Goal: Task Accomplishment & Management: Manage account settings

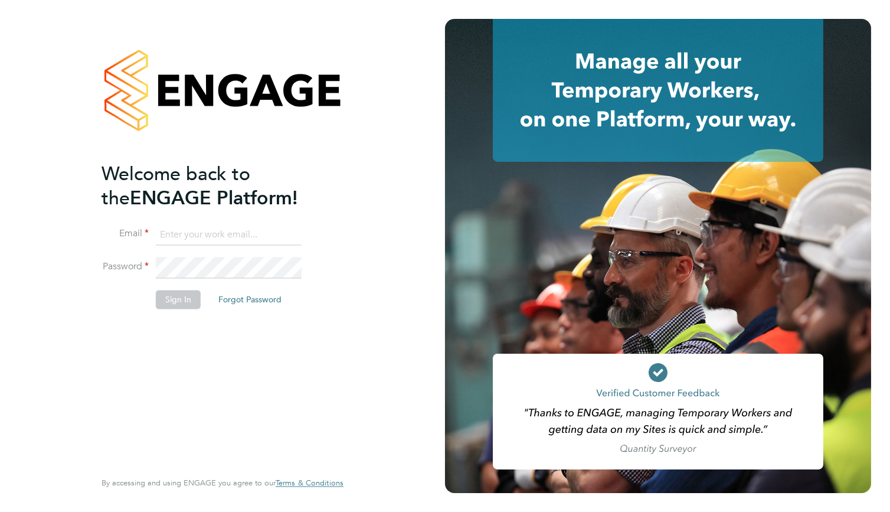
click at [161, 224] on input at bounding box center [229, 234] width 146 height 21
paste input "supportuser4@engagetech.com"
type input "supportuser4@engagetech.com"
click at [187, 300] on button "Sign In" at bounding box center [178, 299] width 45 height 19
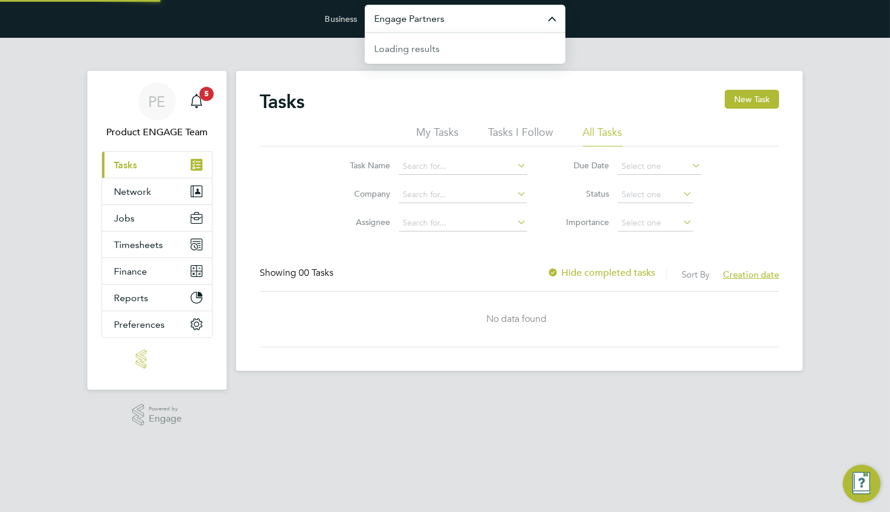
click at [471, 12] on input "Engage Partners" at bounding box center [465, 19] width 201 height 28
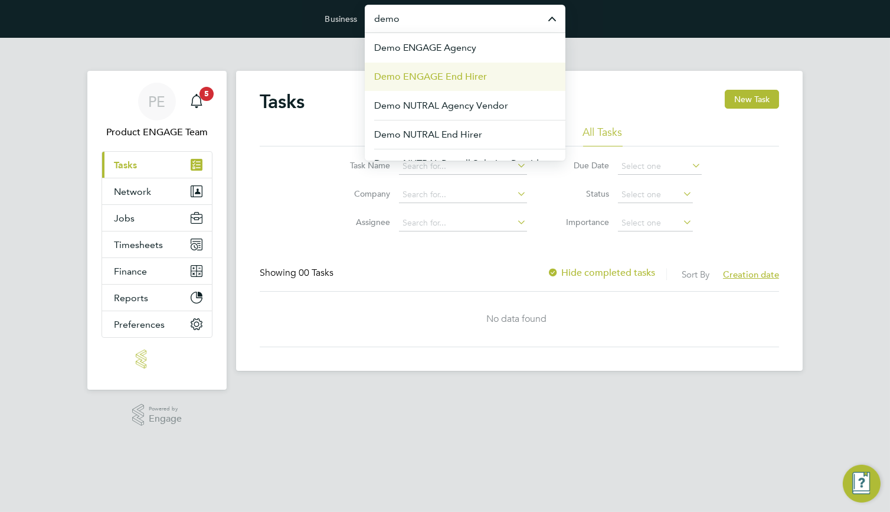
click at [471, 65] on li "Demo ENGAGE End Hirer" at bounding box center [465, 76] width 201 height 29
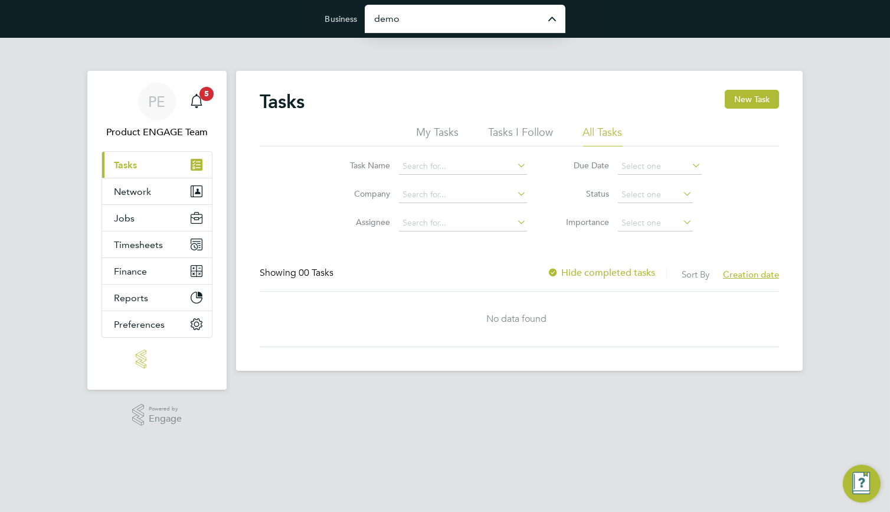
type input "Demo ENGAGE End Hirer"
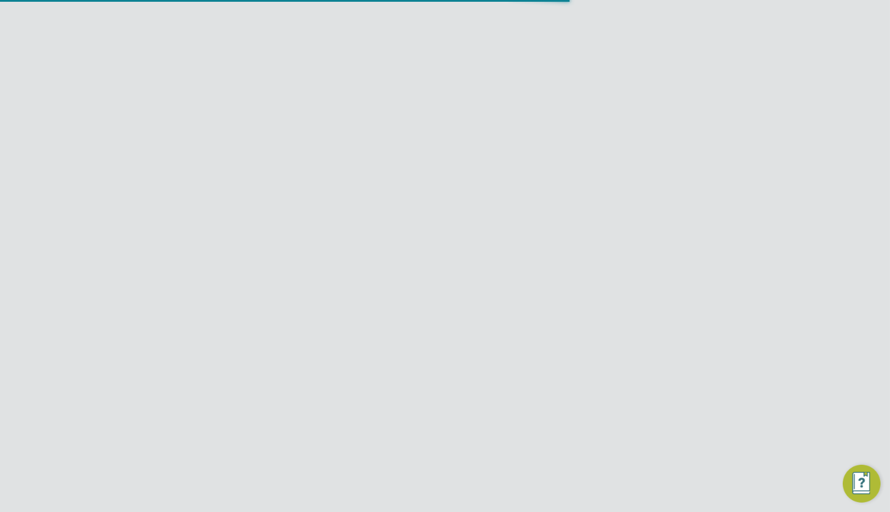
click at [145, 169] on span "Dashboard" at bounding box center [137, 164] width 47 height 11
click at [149, 193] on link "Tasks" at bounding box center [157, 191] width 110 height 26
click at [147, 223] on span "Network" at bounding box center [132, 218] width 37 height 11
click at [141, 239] on ul "Team Members Businesses Sites Workers Contacts" at bounding box center [157, 279] width 110 height 97
click at [140, 243] on link "Team Members" at bounding box center [147, 246] width 66 height 11
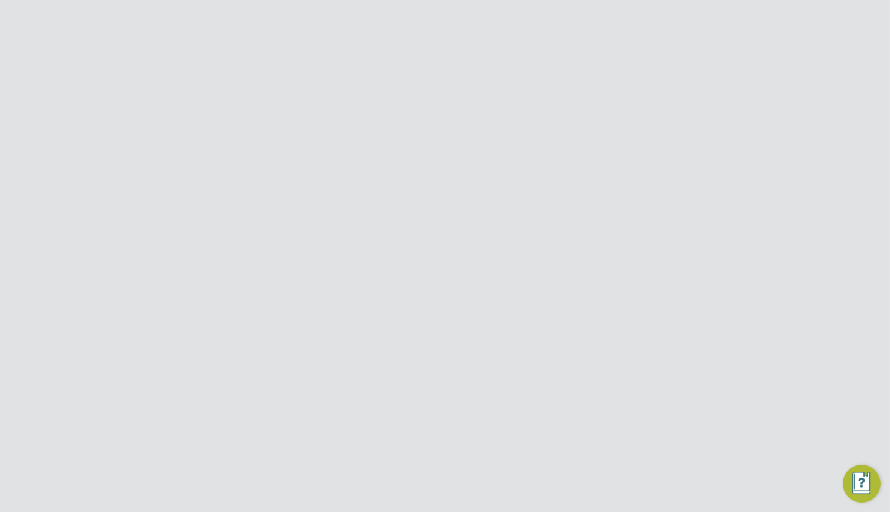
scroll to position [177, 0]
click at [759, 445] on icon at bounding box center [753, 452] width 12 height 14
click at [662, 460] on li "Impersonate" at bounding box center [687, 459] width 142 height 17
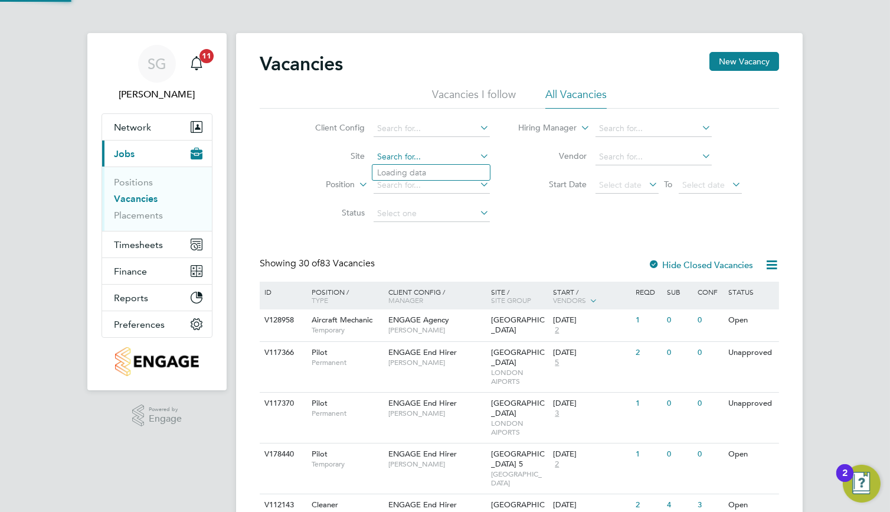
click at [419, 162] on input at bounding box center [432, 157] width 116 height 17
click at [422, 269] on li "Edinburgh Airport" at bounding box center [431, 269] width 117 height 16
type input "Edinburgh Airport"
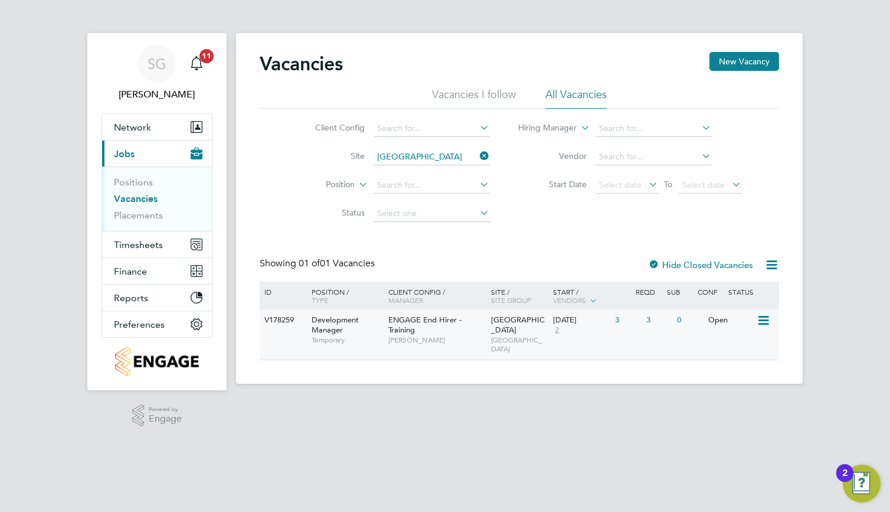
click at [427, 331] on div "ENGAGE End Hirer - Training Lindsay Smith" at bounding box center [437, 329] width 103 height 41
click at [478, 161] on icon at bounding box center [478, 156] width 0 height 17
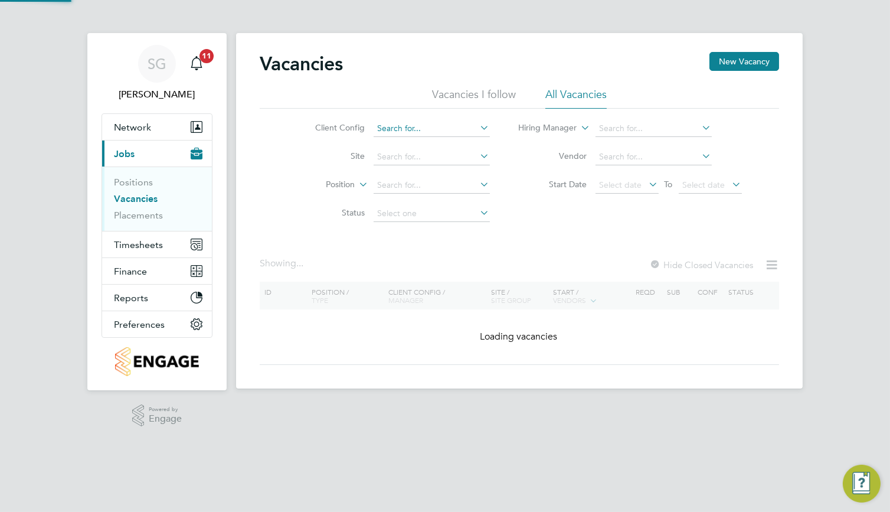
click at [452, 130] on input at bounding box center [432, 128] width 116 height 17
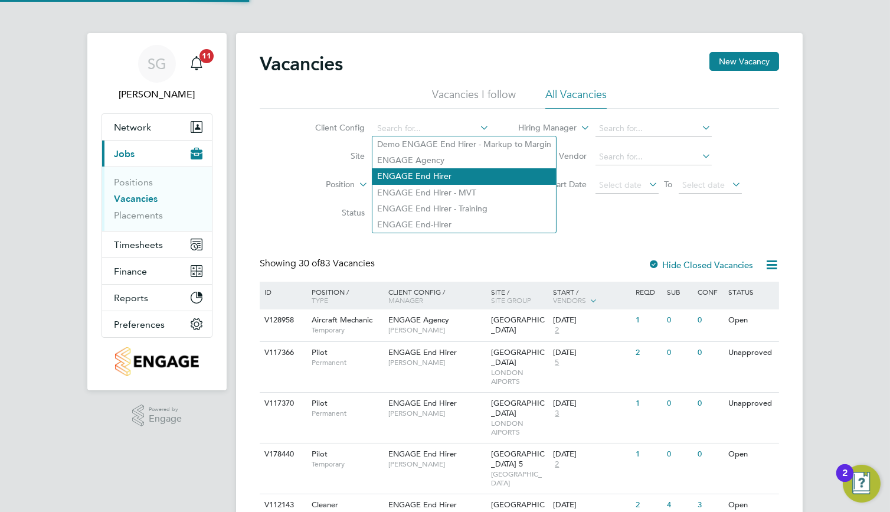
click at [469, 174] on li "ENGAGE End Hirer" at bounding box center [465, 176] width 184 height 16
type input "ENGAGE End Hirer"
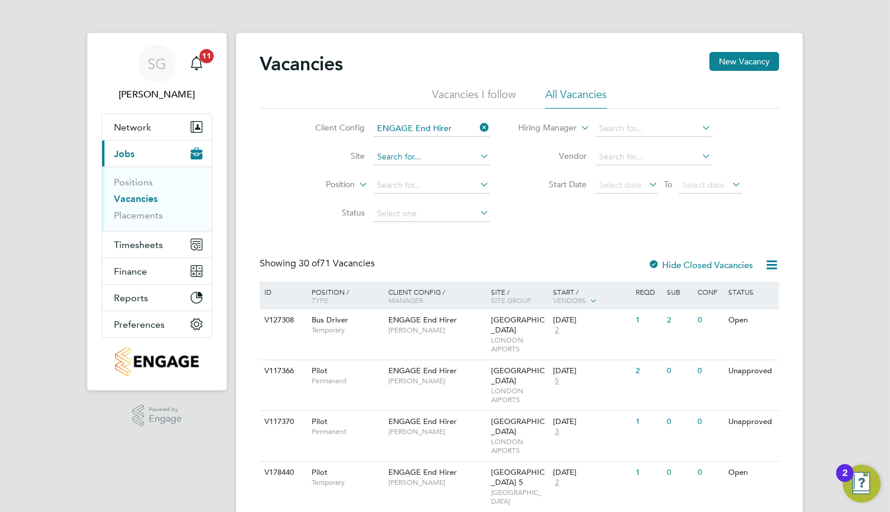
click at [452, 159] on input at bounding box center [432, 157] width 116 height 17
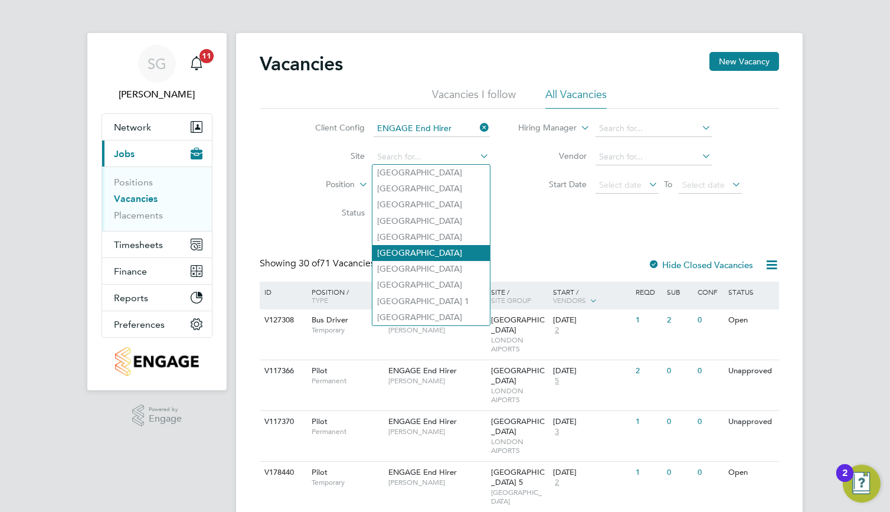
click at [446, 246] on li "City Airport" at bounding box center [431, 253] width 117 height 16
type input "City Airport"
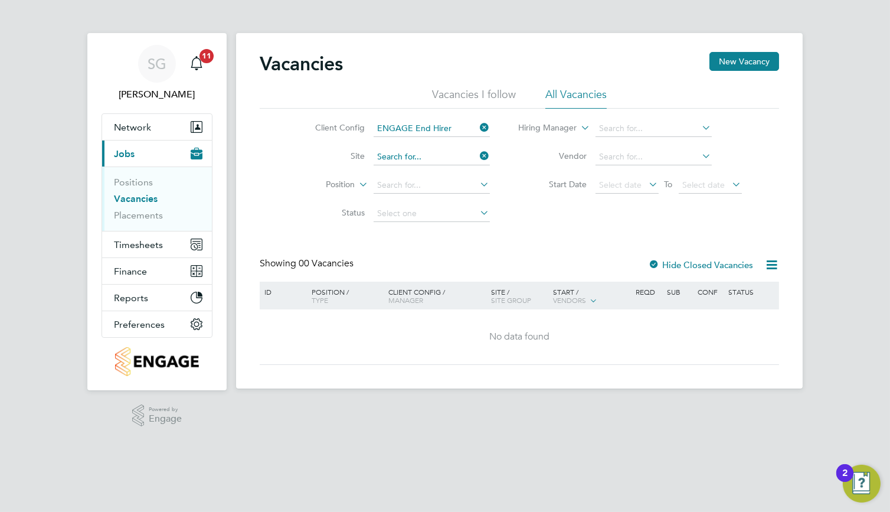
click at [443, 154] on input at bounding box center [432, 157] width 116 height 17
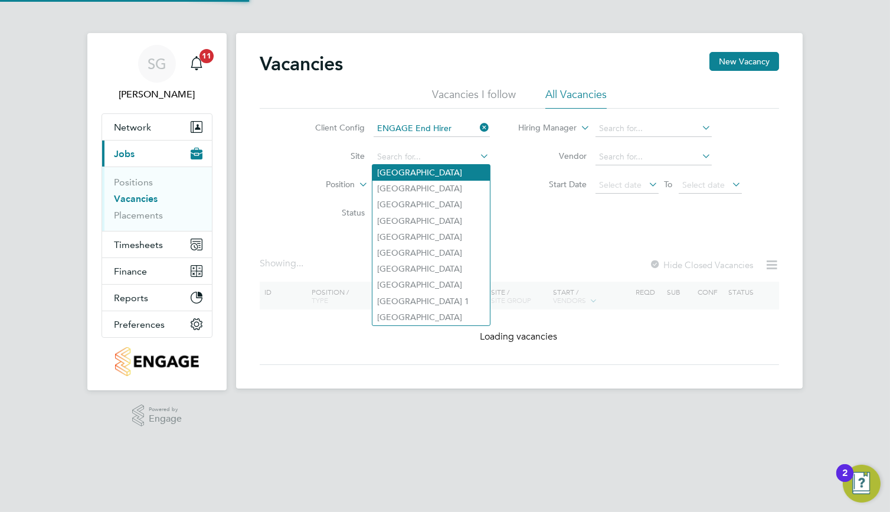
click at [443, 179] on li "Birmingham Airport" at bounding box center [431, 173] width 117 height 16
type input "Birmingham Airport"
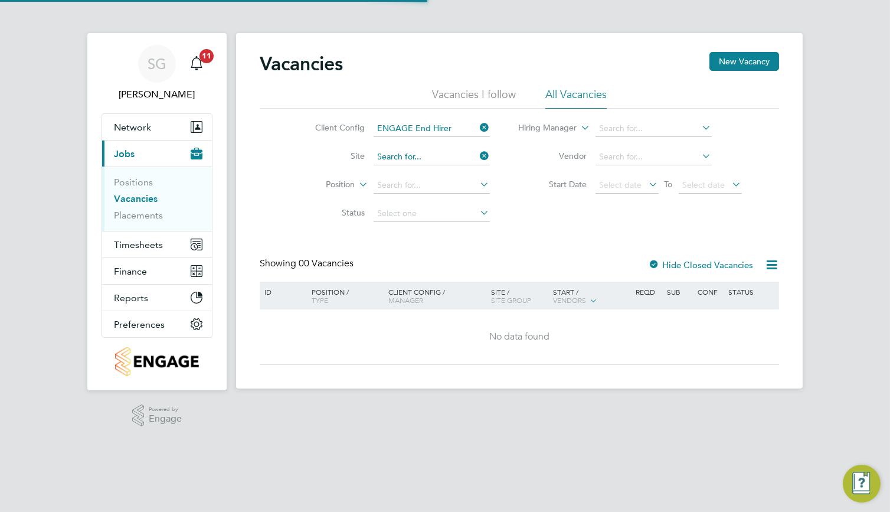
click at [450, 152] on input at bounding box center [432, 157] width 116 height 17
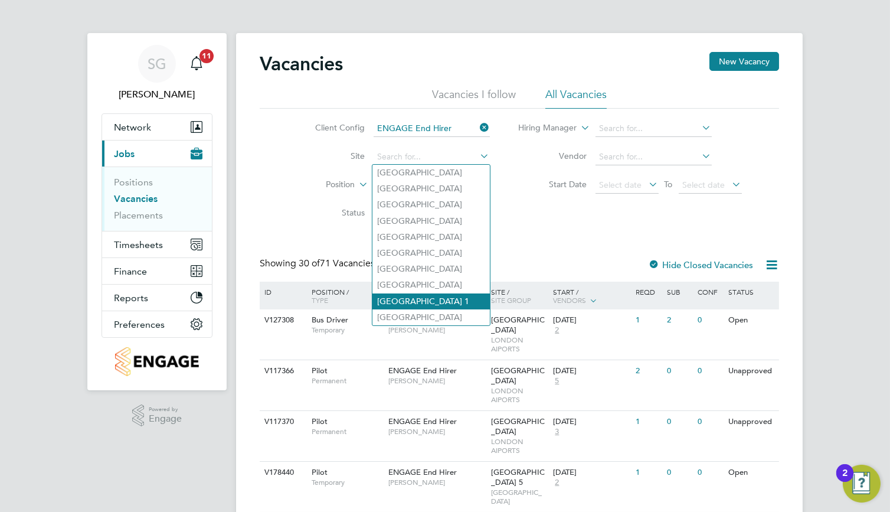
click at [443, 305] on li "Heathrow Airport Terminal 1" at bounding box center [431, 301] width 117 height 16
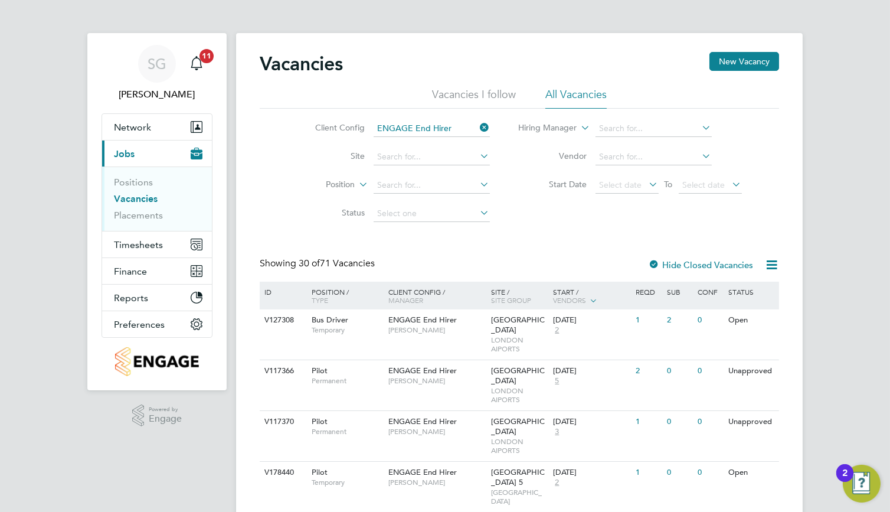
type input "Heathrow Airport Terminal 1"
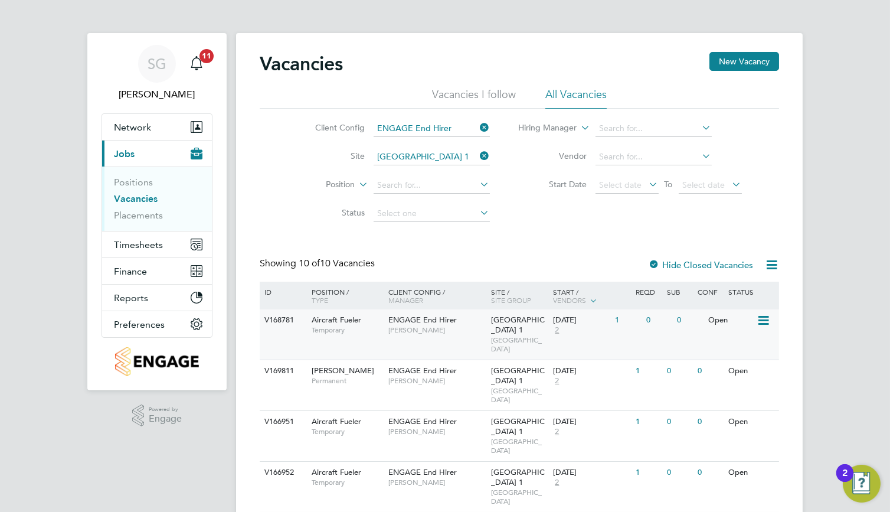
click at [442, 335] on div "ENGAGE End Hirer Ellery Moreen" at bounding box center [437, 324] width 103 height 31
click at [466, 391] on div "ENGAGE End Hirer Ellery Moreen" at bounding box center [437, 375] width 103 height 31
click at [467, 152] on input at bounding box center [432, 157] width 116 height 17
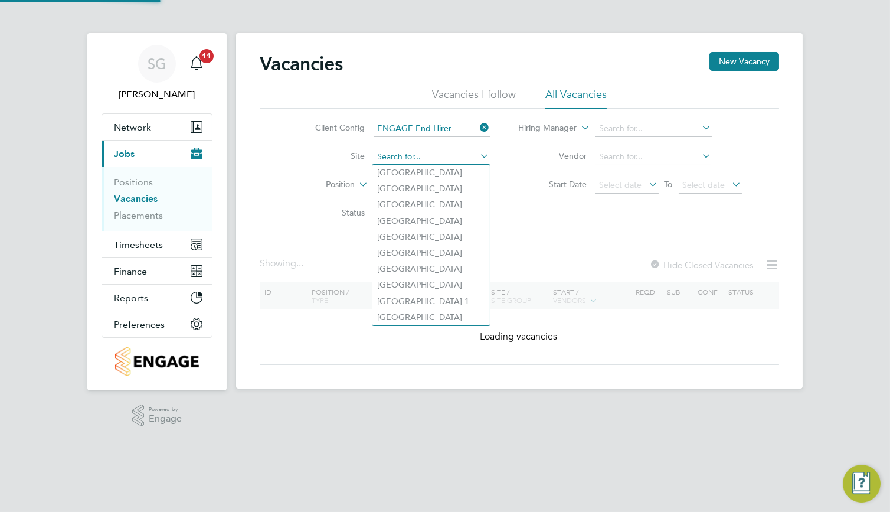
click at [443, 159] on input at bounding box center [432, 157] width 116 height 17
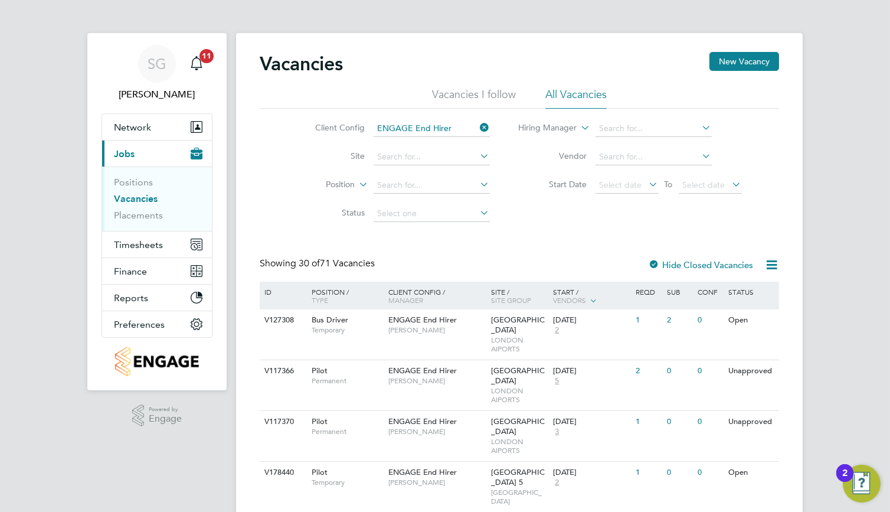
click at [450, 285] on li "[GEOGRAPHIC_DATA]" at bounding box center [431, 285] width 117 height 16
type input "[GEOGRAPHIC_DATA]"
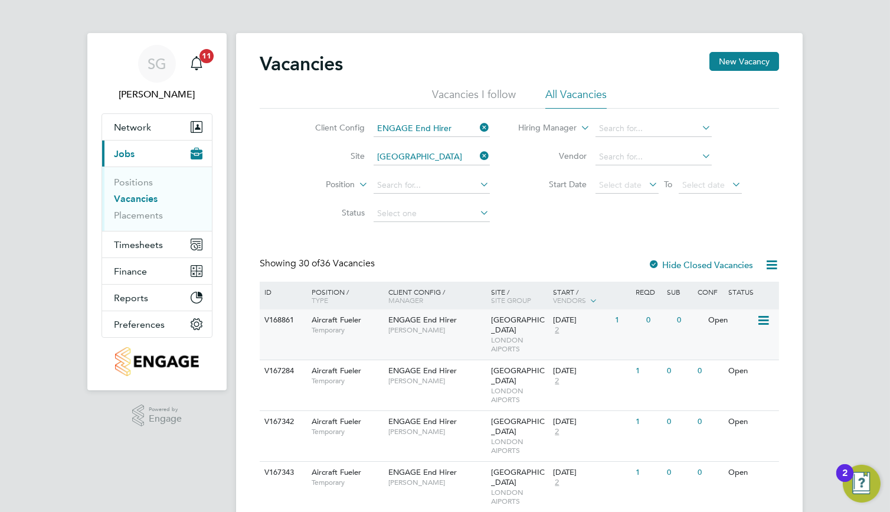
click at [428, 313] on div "ENGAGE End Hirer Ellery Moreen" at bounding box center [437, 324] width 103 height 31
click at [476, 154] on input at bounding box center [432, 157] width 116 height 17
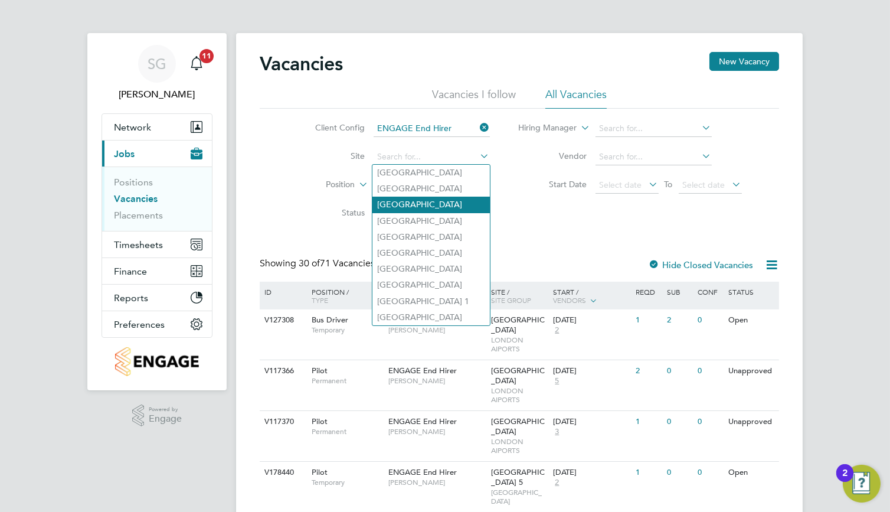
click at [450, 205] on li "[GEOGRAPHIC_DATA]" at bounding box center [431, 205] width 117 height 16
type input "[GEOGRAPHIC_DATA]"
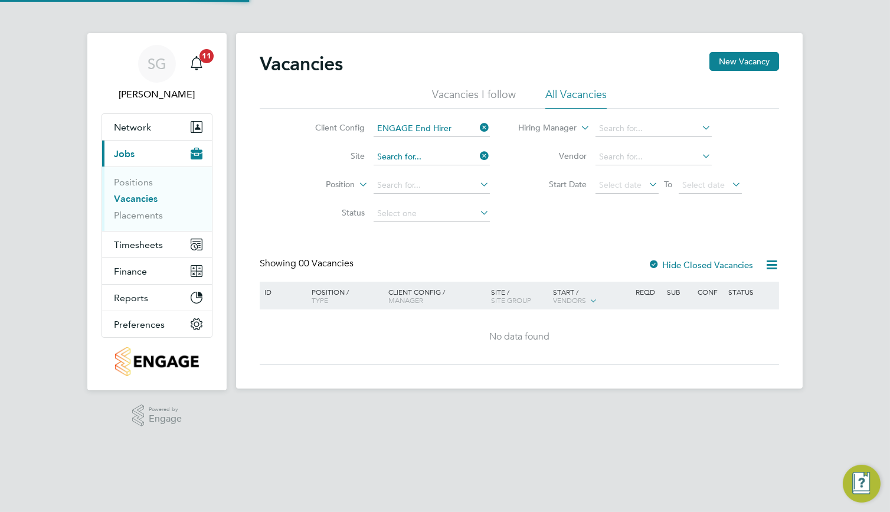
click at [447, 153] on input at bounding box center [432, 157] width 116 height 17
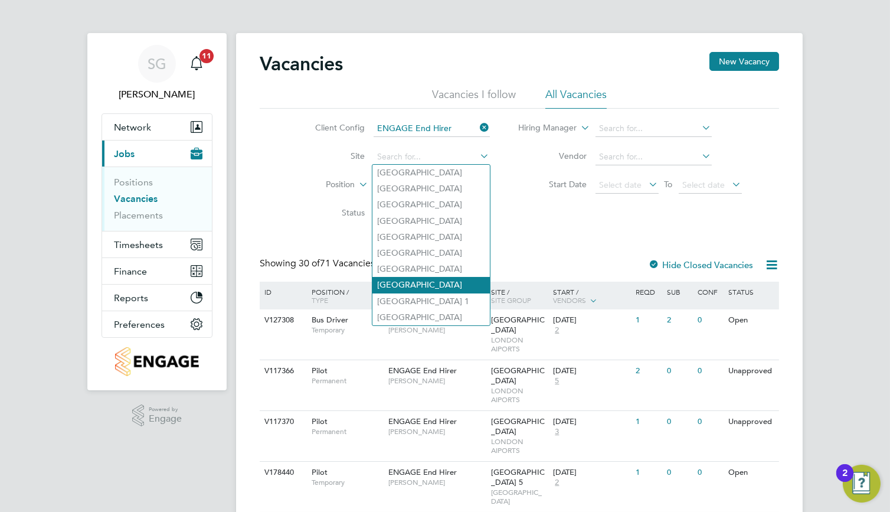
click at [449, 288] on li "[GEOGRAPHIC_DATA]" at bounding box center [431, 285] width 117 height 16
type input "[GEOGRAPHIC_DATA]"
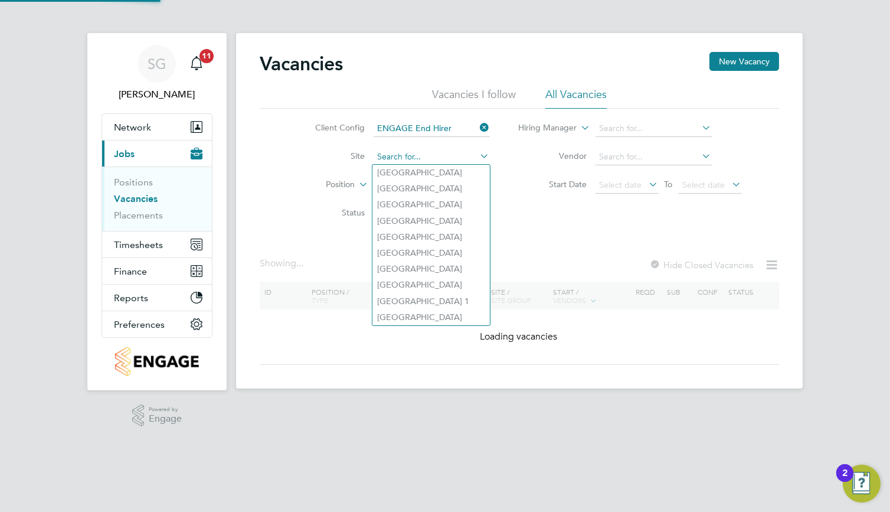
click at [475, 155] on input at bounding box center [432, 157] width 116 height 17
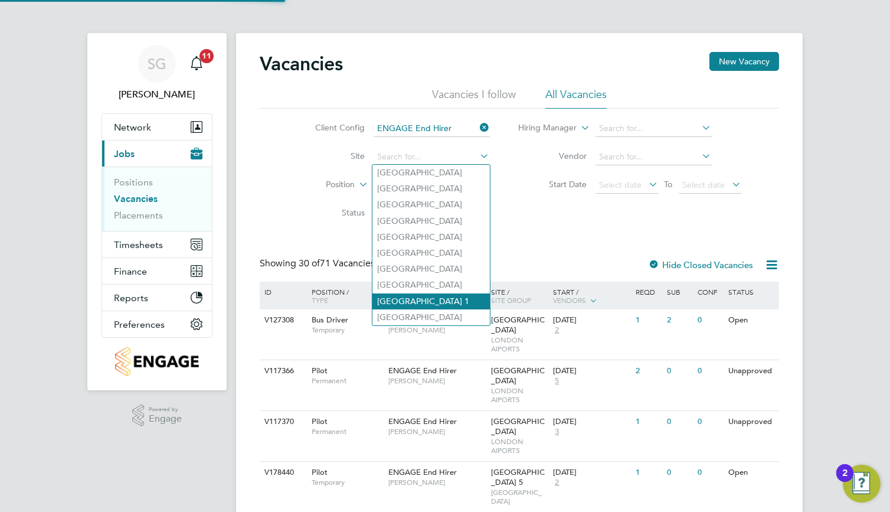
click at [469, 305] on li "[GEOGRAPHIC_DATA] 1" at bounding box center [431, 301] width 117 height 16
type input "[GEOGRAPHIC_DATA] 1"
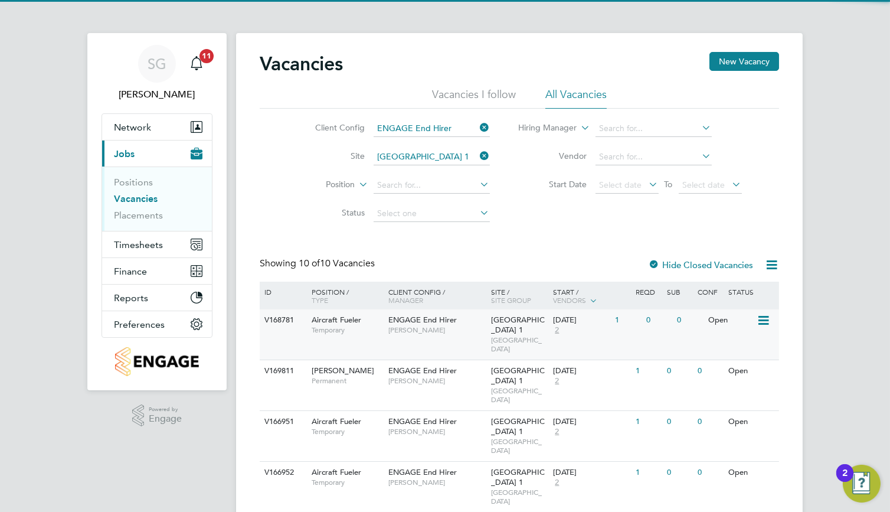
click at [462, 319] on div "ENGAGE End Hirer Ellery Moreen" at bounding box center [437, 324] width 103 height 31
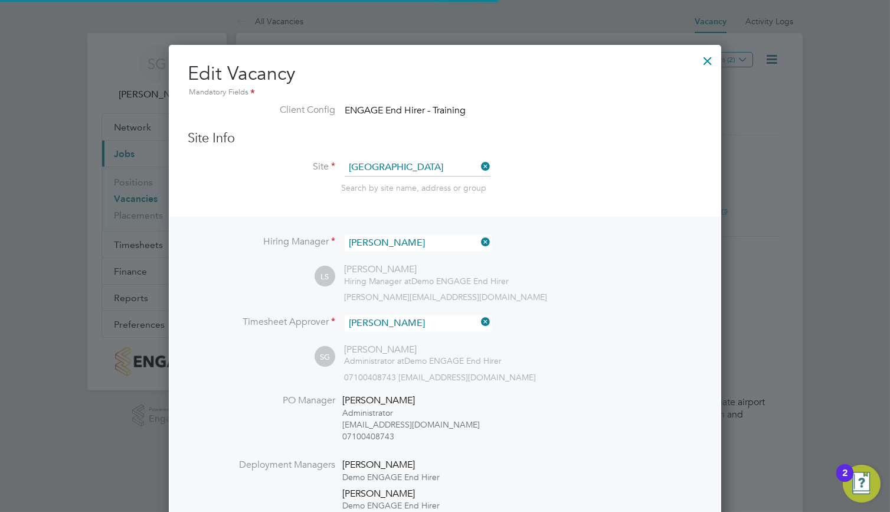
scroll to position [6, 6]
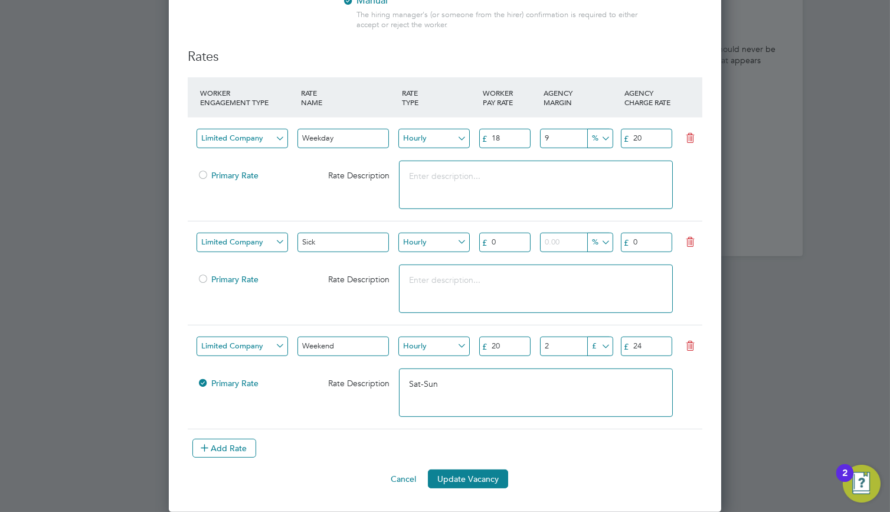
click at [683, 238] on icon at bounding box center [690, 241] width 15 height 9
type input "Weekend"
type input "20"
type input "£"
type input "24"
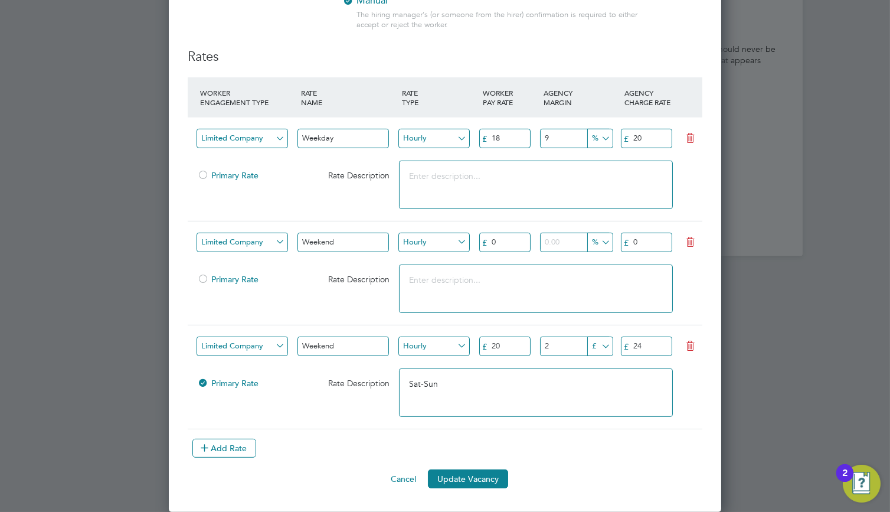
type textarea "Sat-Sun"
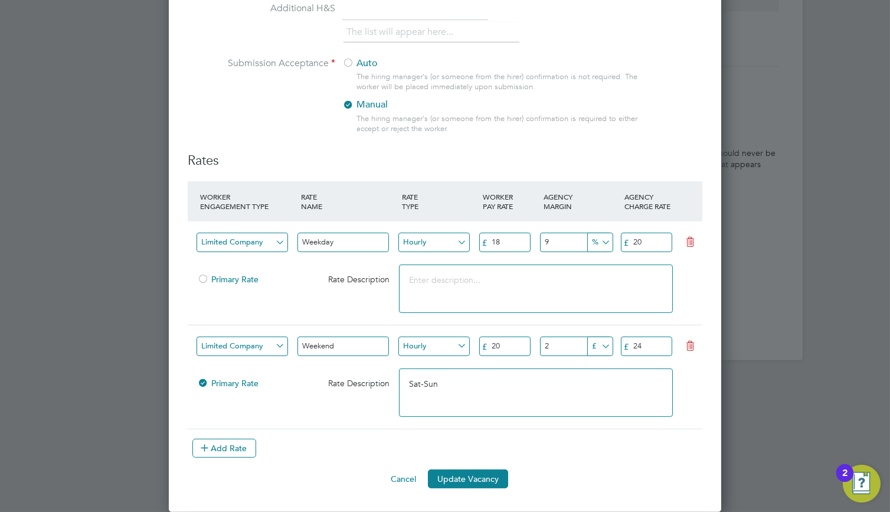
click at [687, 349] on icon at bounding box center [690, 345] width 15 height 9
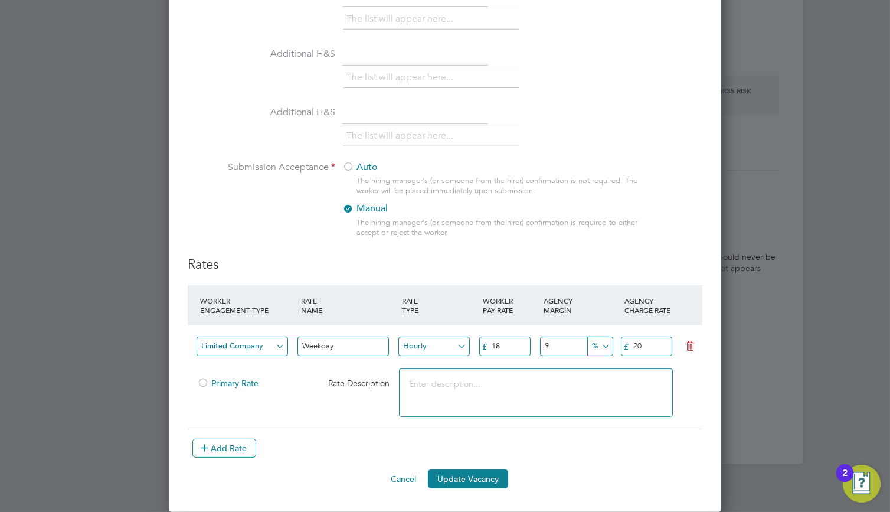
click at [512, 345] on input "18" at bounding box center [504, 346] width 51 height 19
type input "12.21"
click at [379, 479] on div "Cancel Update Vacancy" at bounding box center [445, 478] width 515 height 19
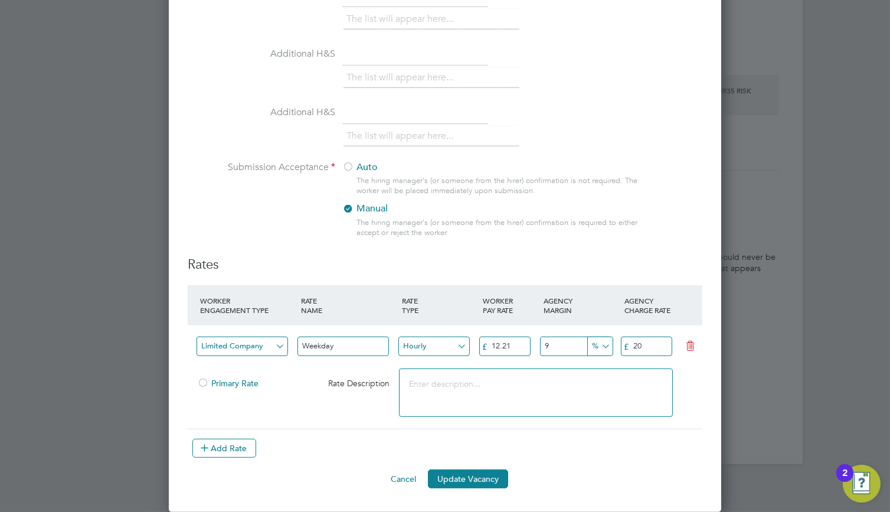
click at [397, 478] on button "Cancel" at bounding box center [403, 478] width 44 height 19
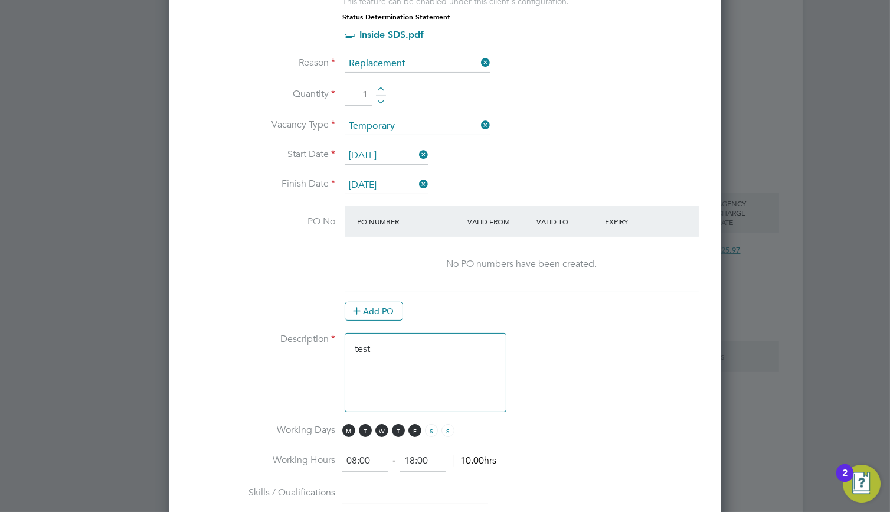
scroll to position [605, 0]
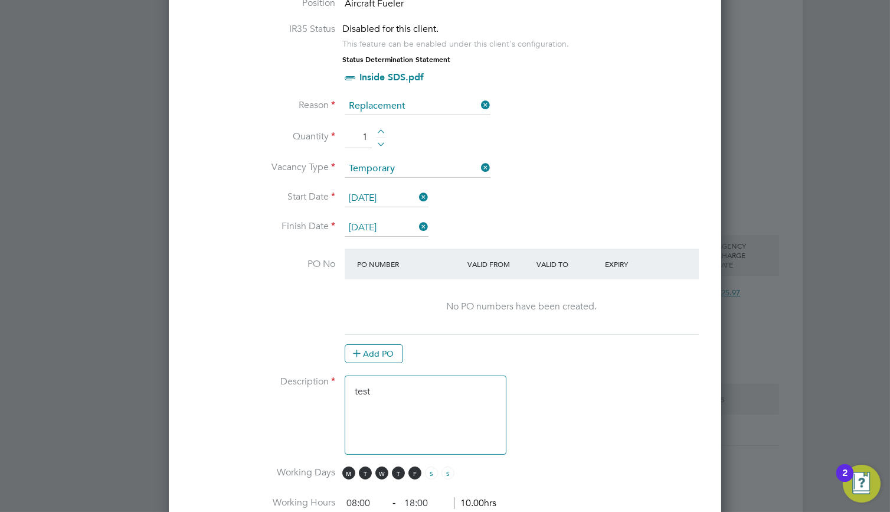
drag, startPoint x: 427, startPoint y: 386, endPoint x: 295, endPoint y: 380, distance: 132.4
click at [295, 380] on li "Description test" at bounding box center [445, 420] width 515 height 91
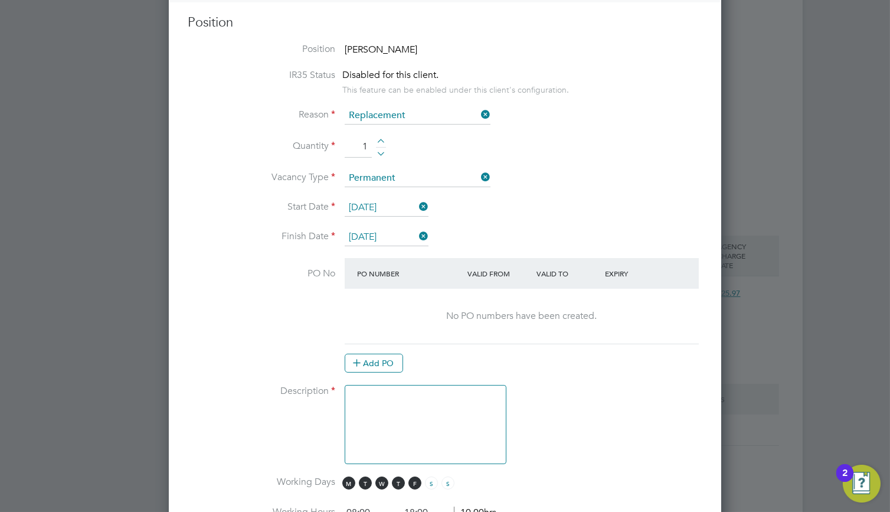
scroll to position [531, 0]
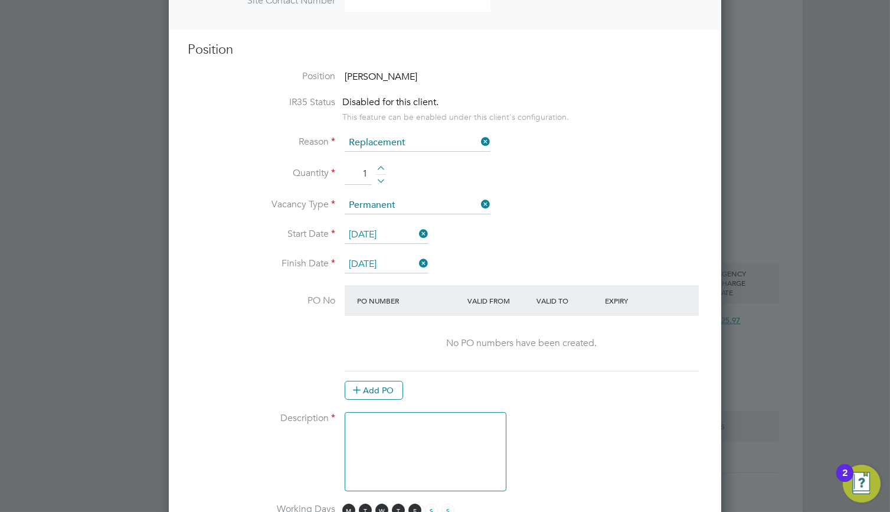
click at [410, 264] on input "31 May 2025" at bounding box center [387, 265] width 84 height 18
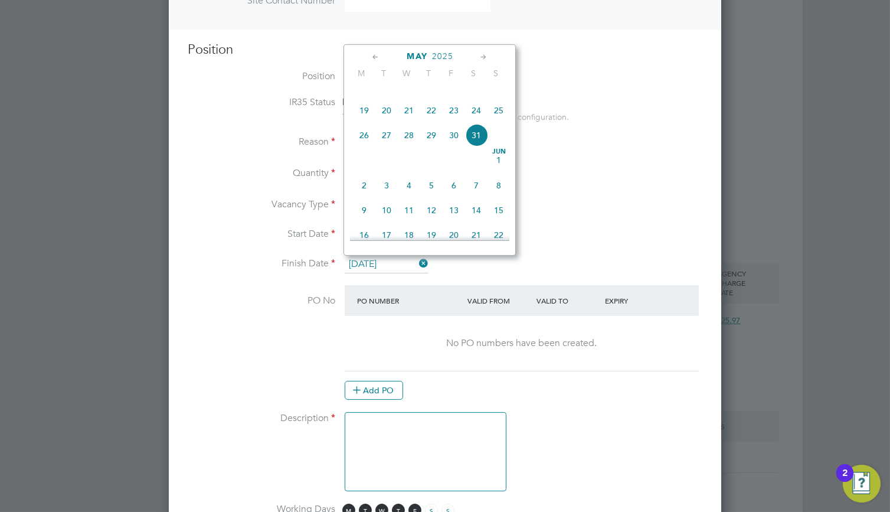
click at [473, 52] on div "May 2025" at bounding box center [429, 56] width 159 height 11
click at [479, 53] on icon at bounding box center [483, 57] width 11 height 13
click at [479, 54] on icon at bounding box center [483, 57] width 11 height 13
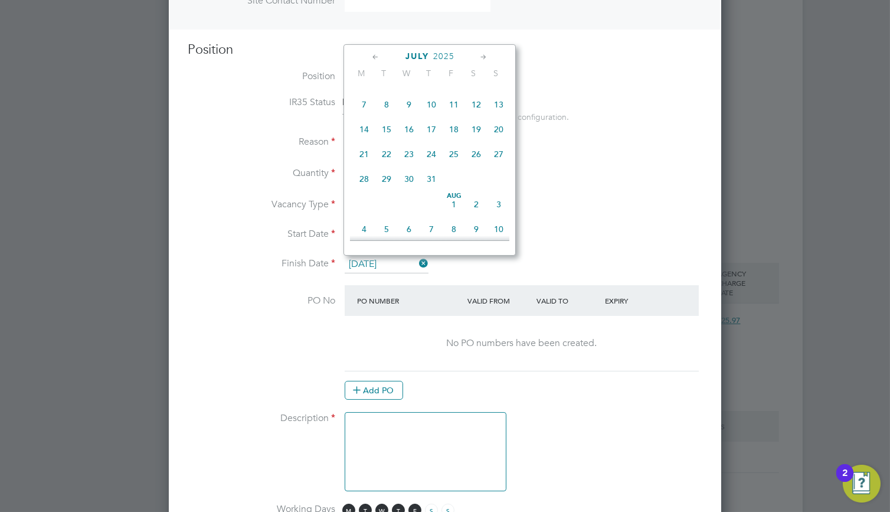
click at [479, 54] on icon at bounding box center [483, 57] width 11 height 13
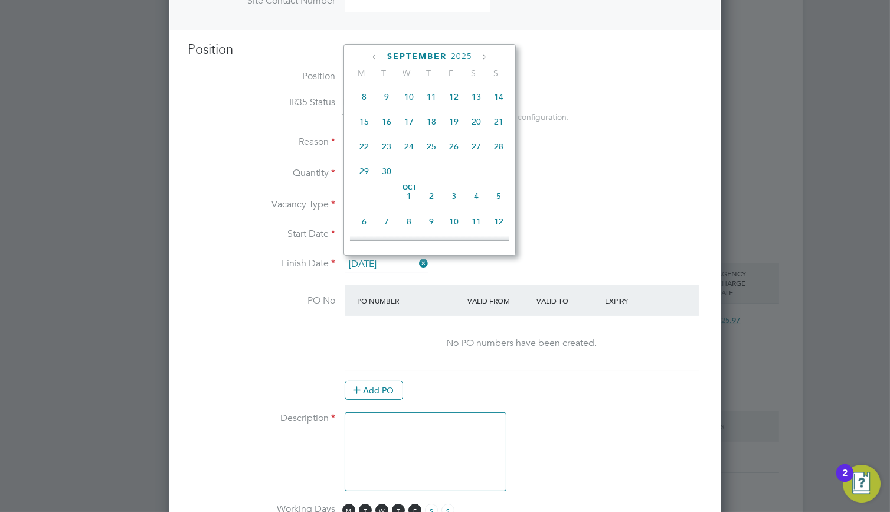
click at [479, 54] on icon at bounding box center [483, 57] width 11 height 13
click at [501, 175] on span "30" at bounding box center [499, 163] width 22 height 22
type input "30 Nov 2025"
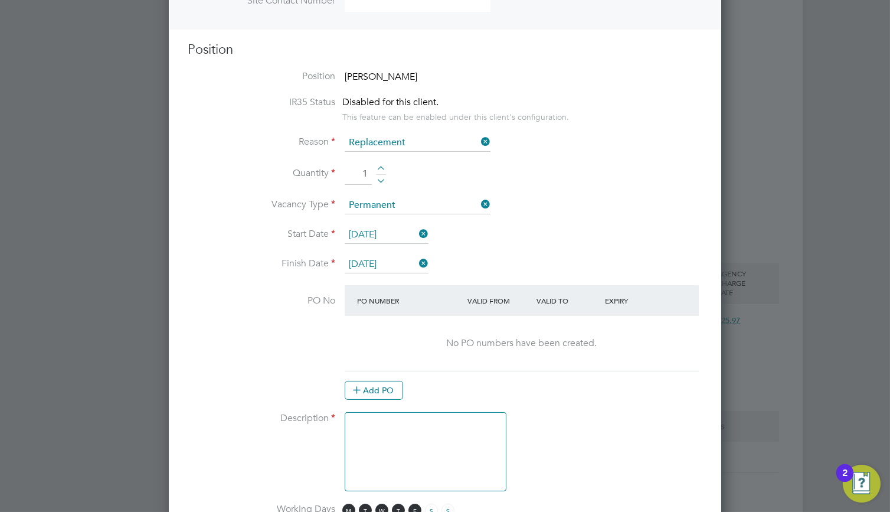
click at [413, 228] on input "15 May 2025" at bounding box center [387, 235] width 84 height 18
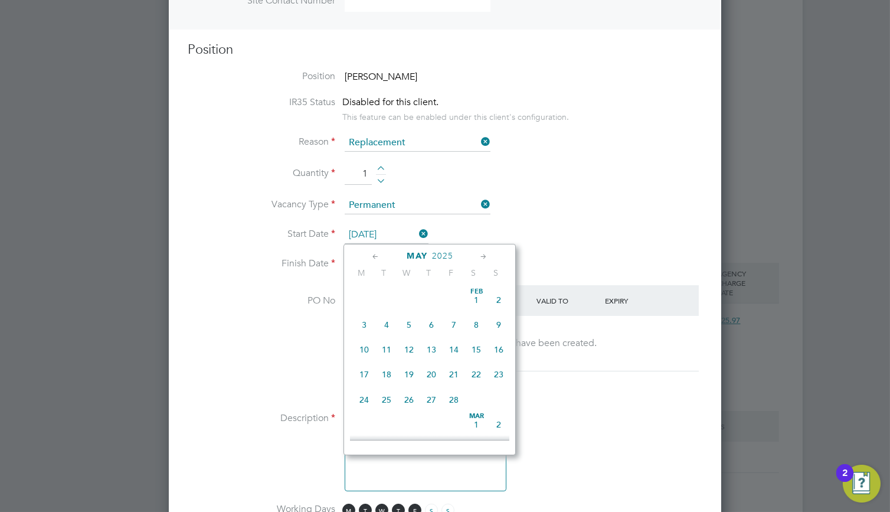
scroll to position [412, 0]
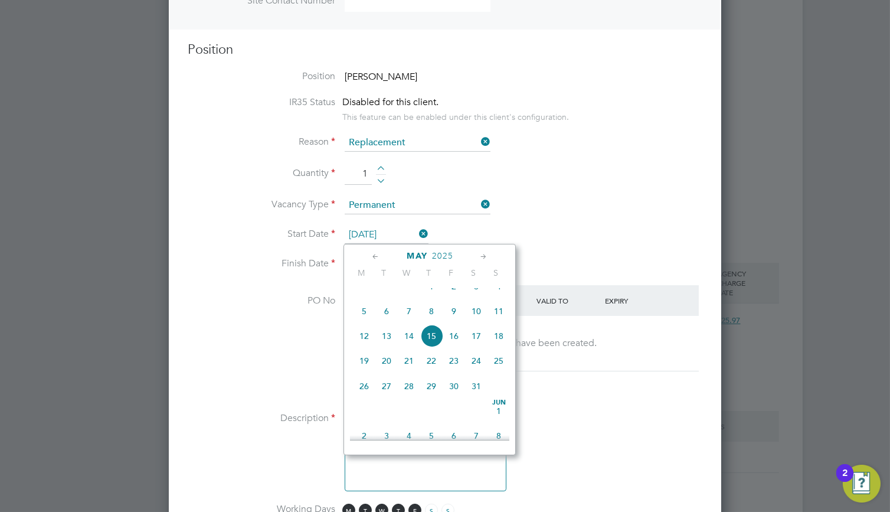
click at [483, 256] on icon at bounding box center [483, 256] width 11 height 13
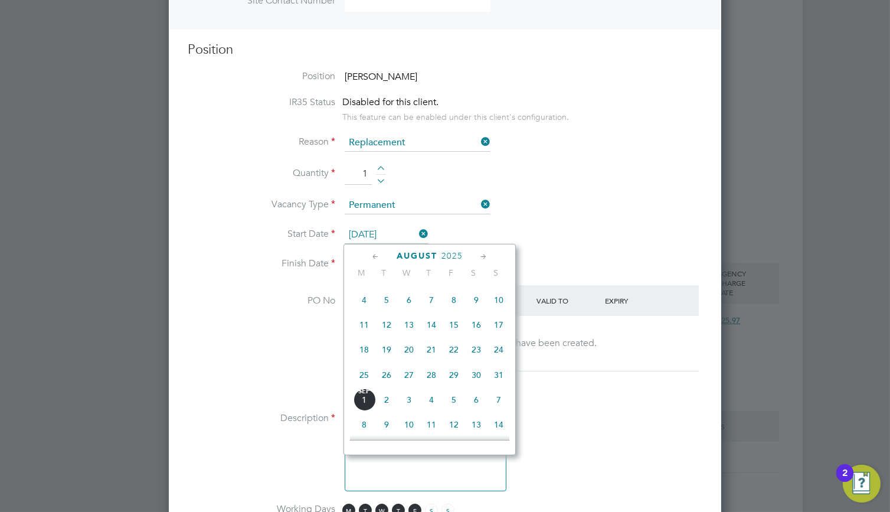
click at [483, 256] on icon at bounding box center [483, 256] width 11 height 13
click at [368, 332] on span "15" at bounding box center [364, 321] width 22 height 22
type input "15 Sep 2025"
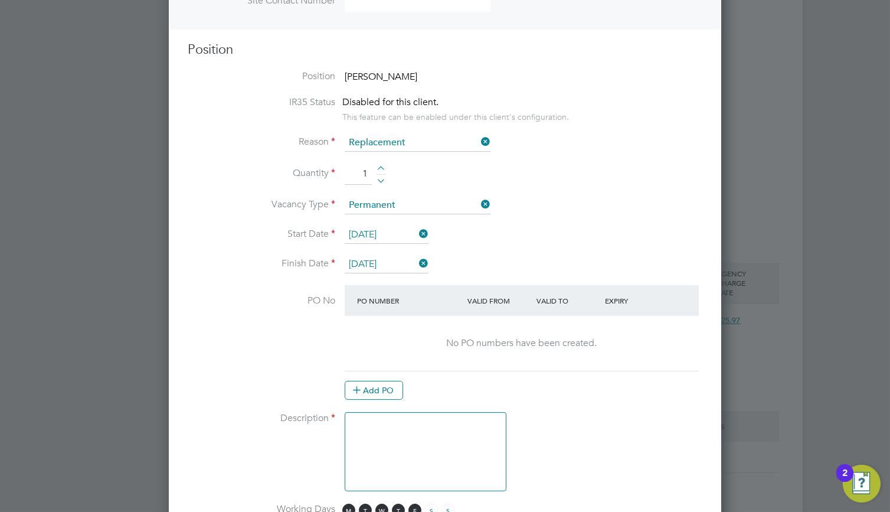
click at [381, 166] on div at bounding box center [381, 170] width 10 height 8
type input "2"
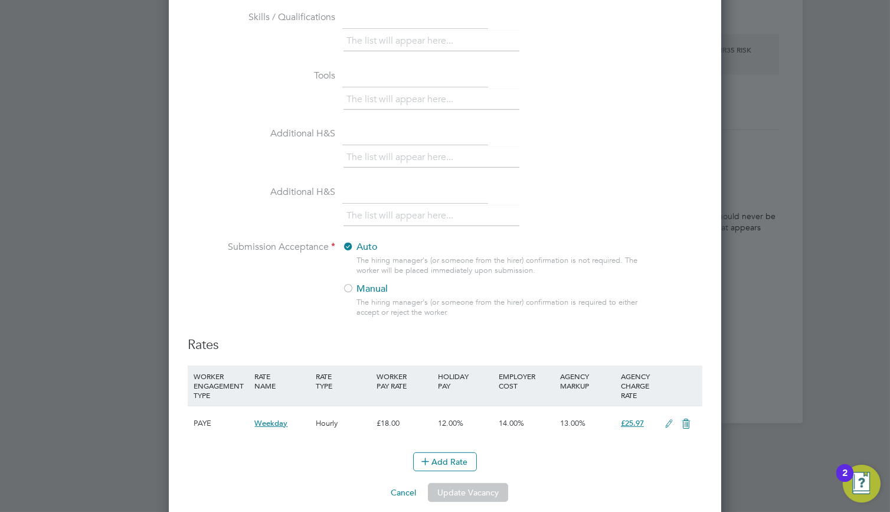
scroll to position [1100, 0]
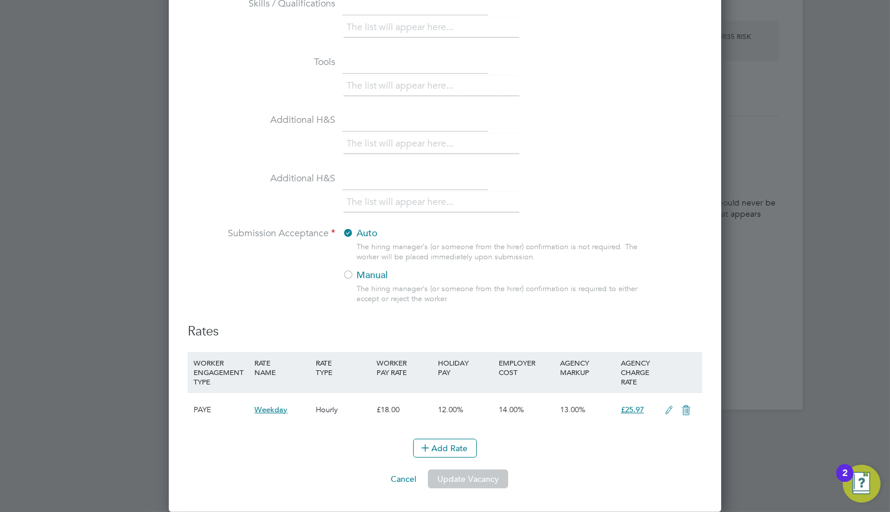
click at [485, 476] on button "Update Vacancy" at bounding box center [468, 478] width 80 height 19
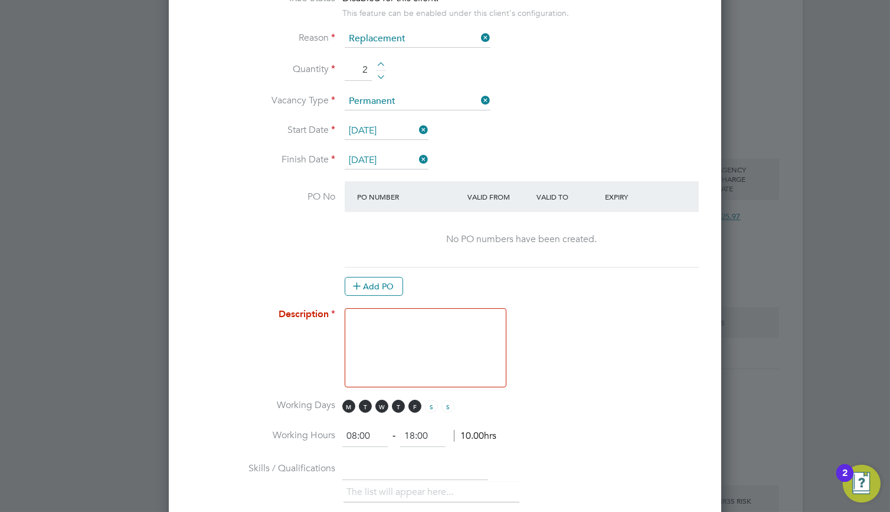
scroll to position [391, 0]
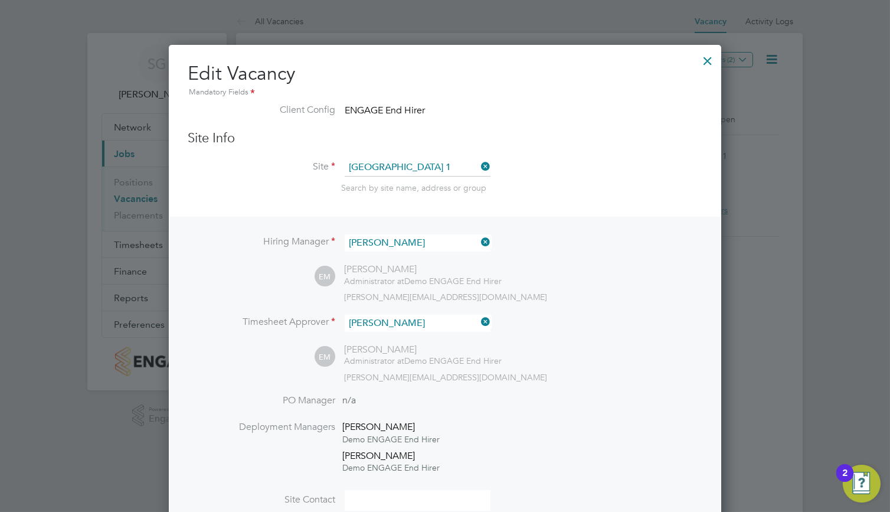
click at [705, 64] on div at bounding box center [707, 57] width 21 height 21
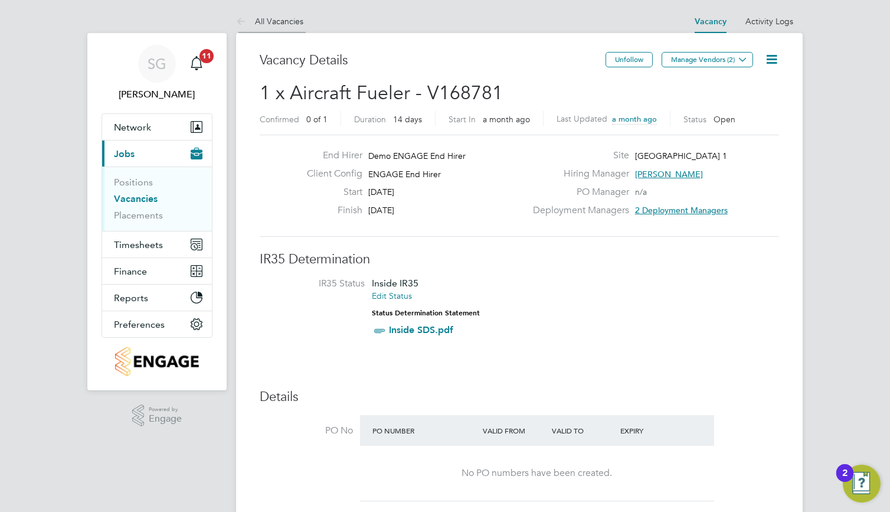
click at [280, 15] on li "All Vacancies" at bounding box center [269, 21] width 67 height 24
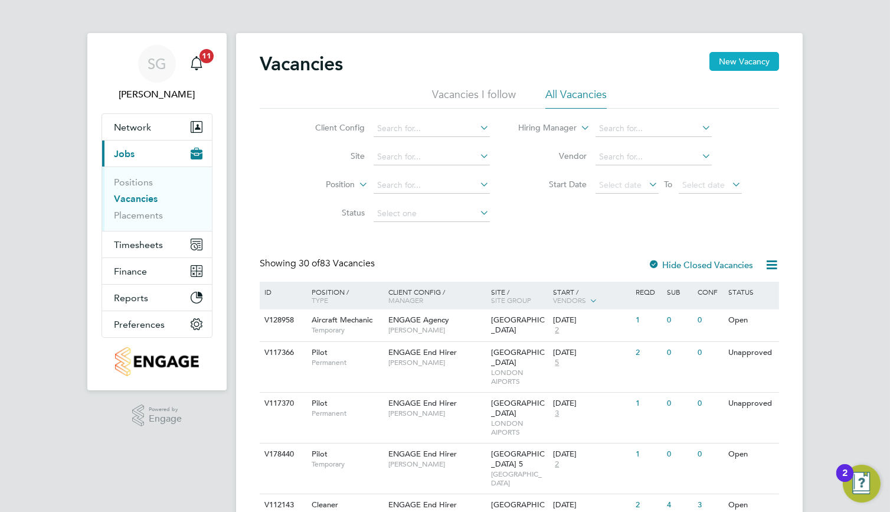
click at [749, 61] on button "New Vacancy" at bounding box center [745, 61] width 70 height 19
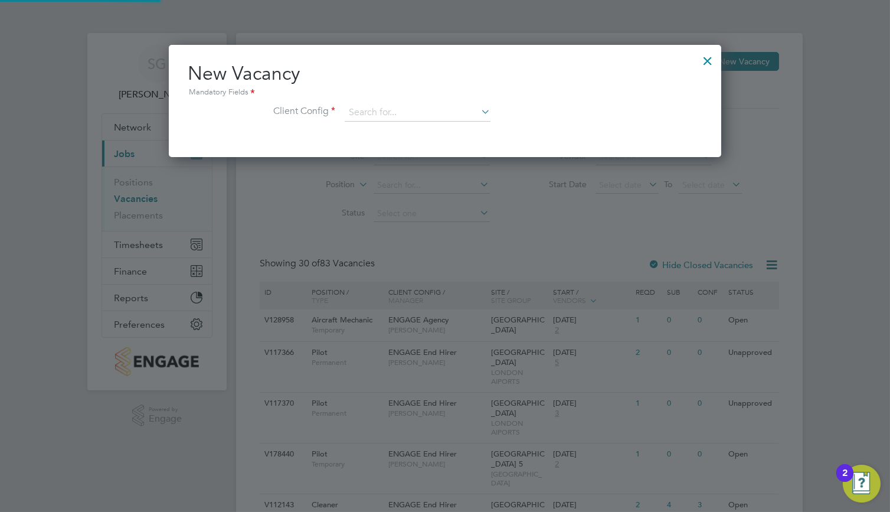
scroll to position [112, 553]
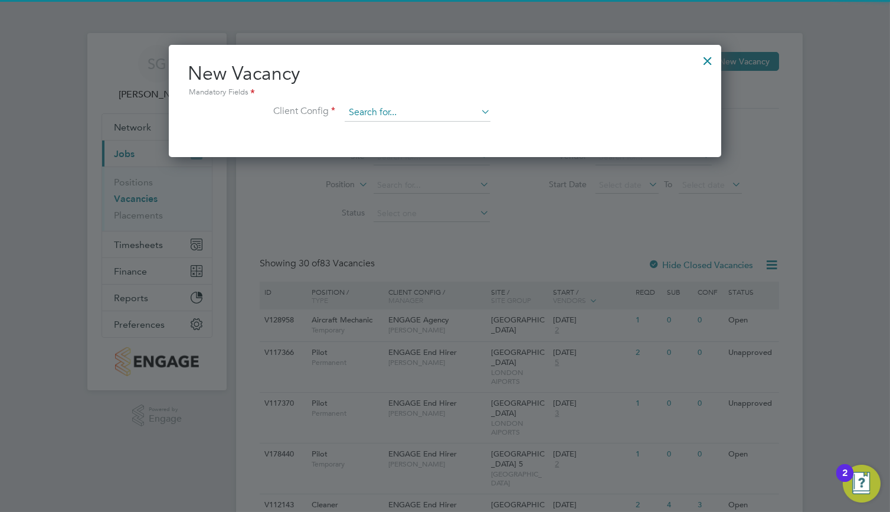
click at [475, 112] on input at bounding box center [418, 113] width 146 height 18
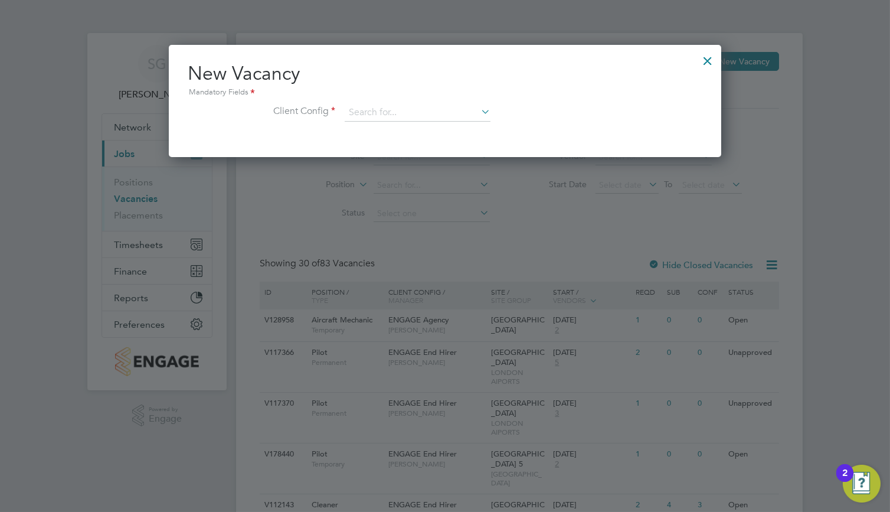
click at [471, 162] on li "ENGAGE End Hirer" at bounding box center [436, 161] width 184 height 16
type input "ENGAGE End Hirer"
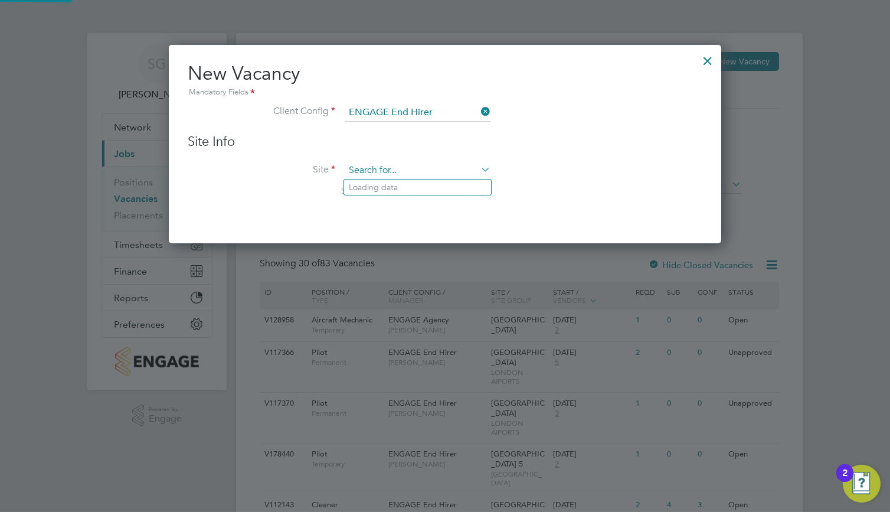
click at [410, 175] on input at bounding box center [418, 171] width 146 height 18
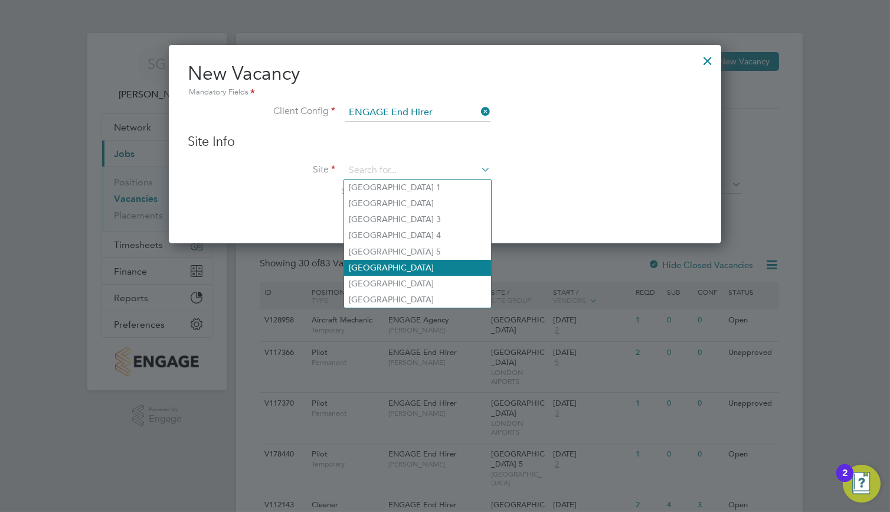
click at [458, 270] on li "[GEOGRAPHIC_DATA]" at bounding box center [417, 268] width 147 height 16
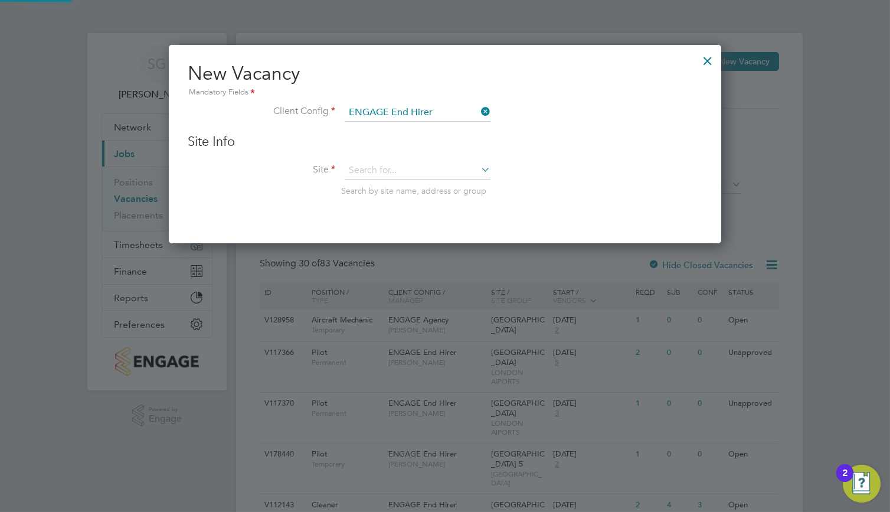
type input "[GEOGRAPHIC_DATA]"
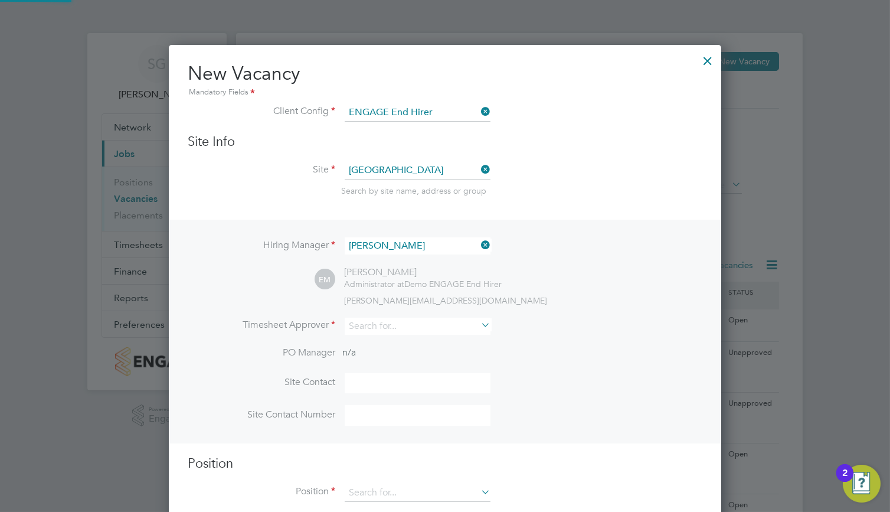
scroll to position [492, 553]
click at [427, 331] on input at bounding box center [418, 326] width 146 height 17
click at [416, 468] on li "[PERSON_NAME]" at bounding box center [417, 471] width 147 height 16
type input "[PERSON_NAME]"
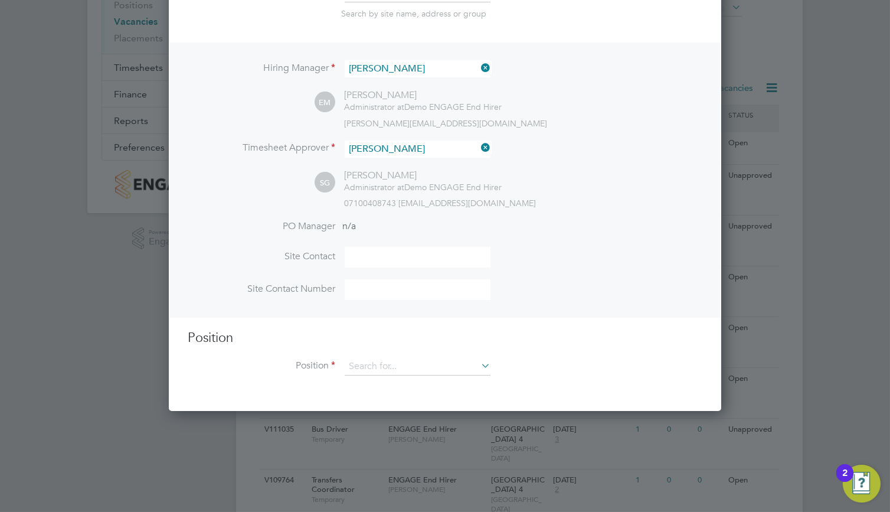
scroll to position [354, 0]
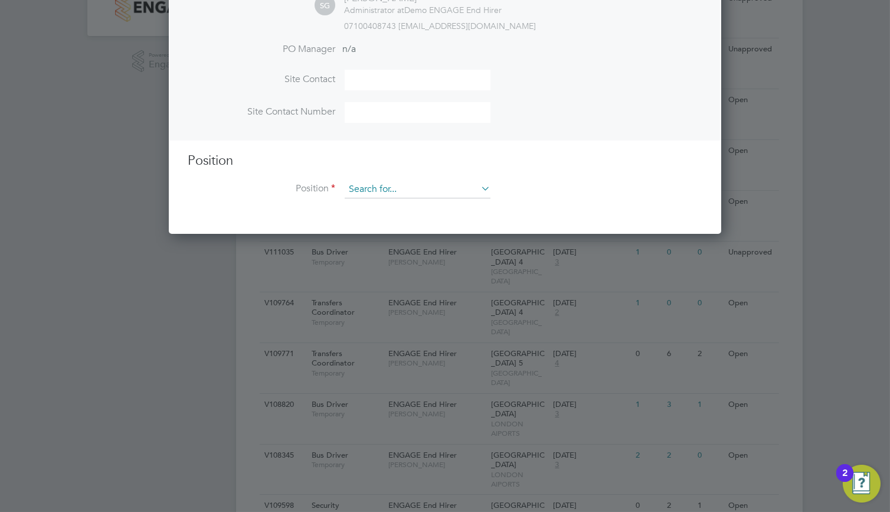
click at [417, 195] on input at bounding box center [418, 190] width 146 height 18
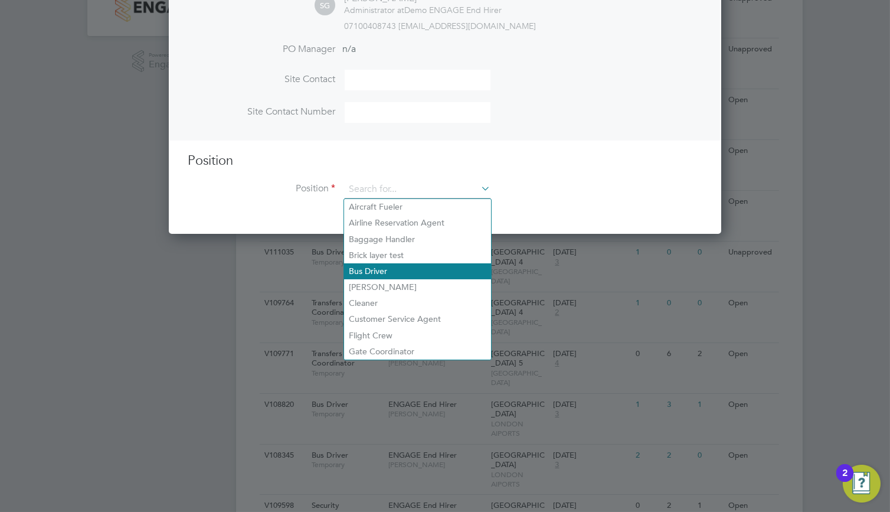
click at [410, 272] on li "Bus Driver" at bounding box center [417, 271] width 147 height 16
type input "Bus Driver"
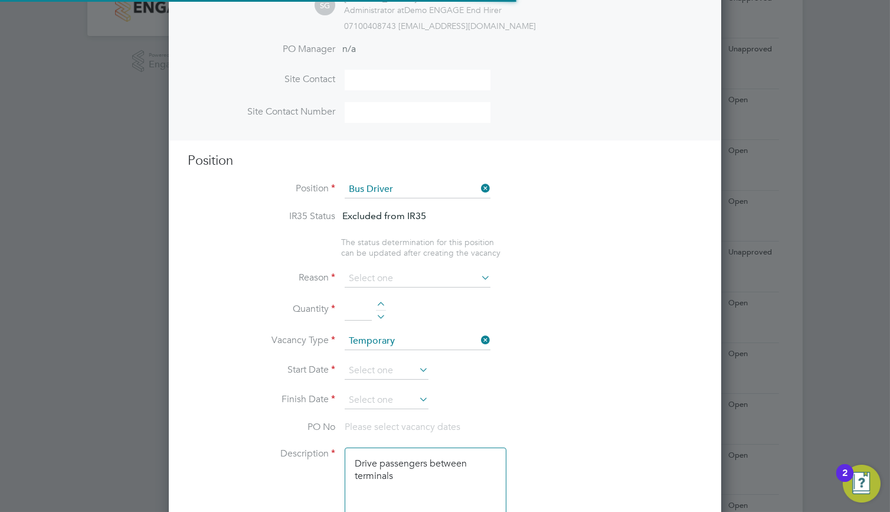
scroll to position [0, 0]
click at [412, 278] on input at bounding box center [418, 279] width 146 height 18
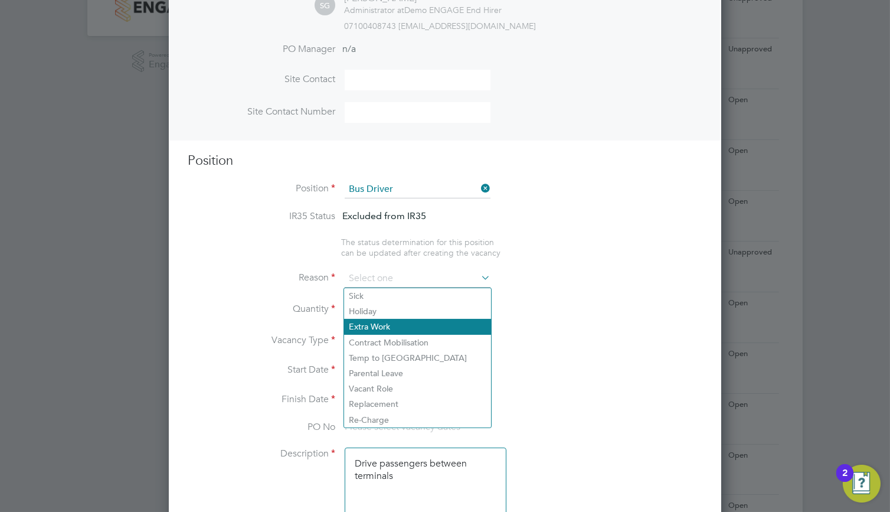
click at [403, 325] on li "Extra Work" at bounding box center [417, 326] width 147 height 15
type input "Extra Work"
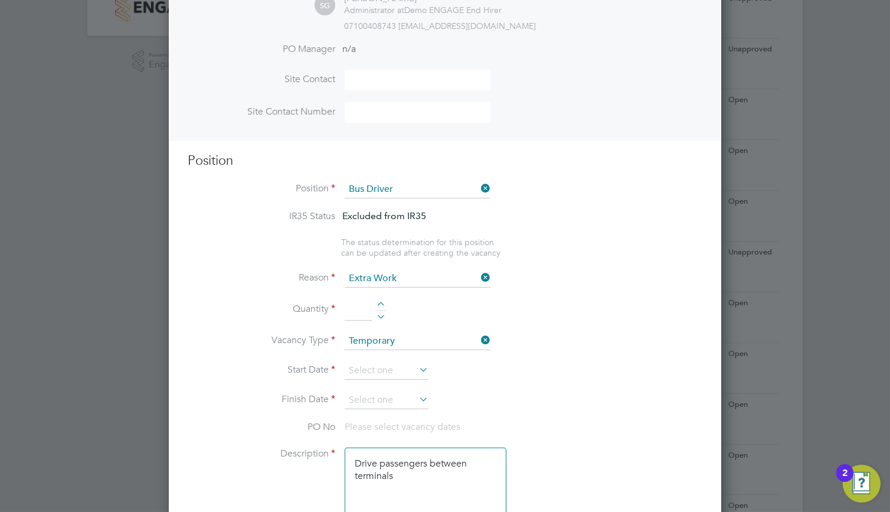
click at [374, 304] on li "Quantity" at bounding box center [445, 315] width 515 height 33
click at [379, 305] on div at bounding box center [381, 306] width 10 height 8
type input "2"
click at [404, 383] on li "Start Date" at bounding box center [445, 377] width 515 height 30
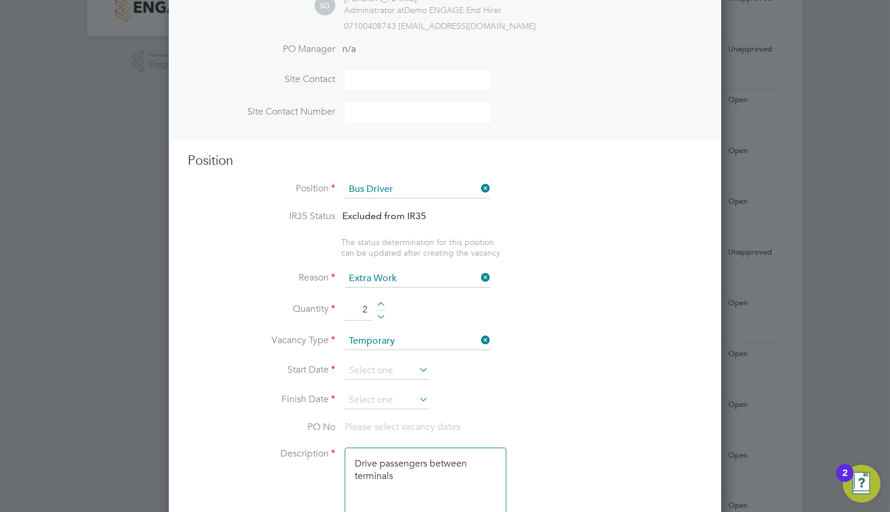
click at [404, 381] on li "Start Date" at bounding box center [445, 377] width 515 height 30
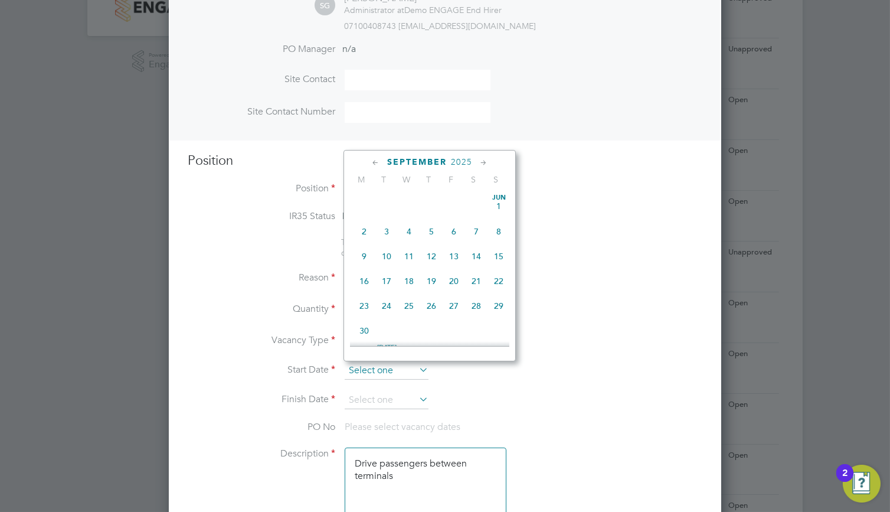
click at [402, 376] on input at bounding box center [387, 371] width 84 height 18
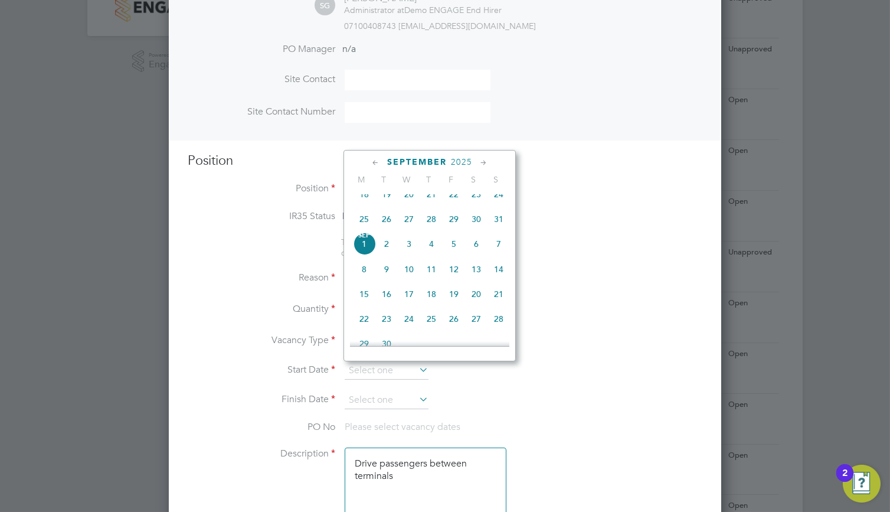
click at [362, 329] on span "22" at bounding box center [364, 319] width 22 height 22
type input "[DATE]"
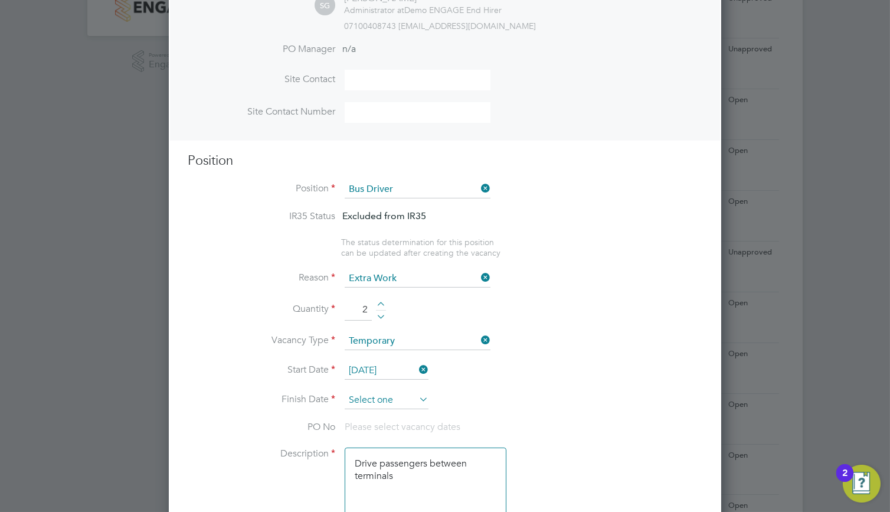
click at [375, 397] on input at bounding box center [387, 400] width 84 height 18
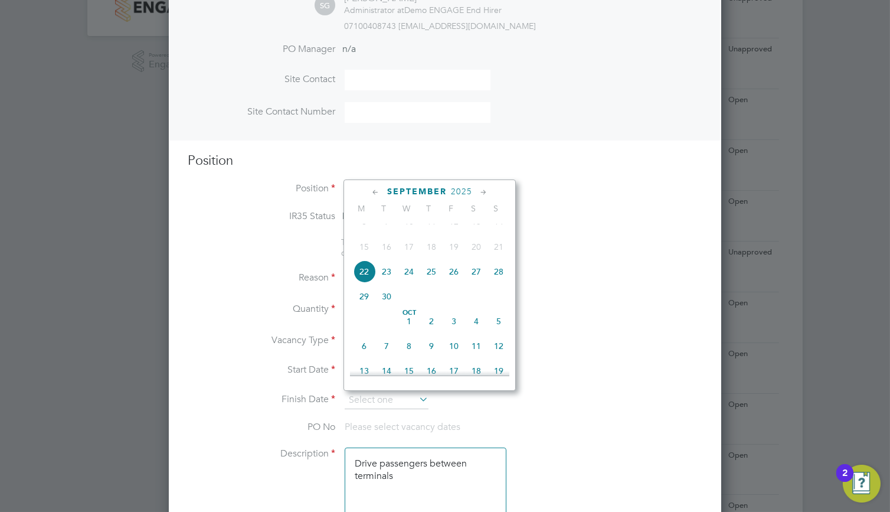
click at [482, 195] on icon at bounding box center [483, 192] width 11 height 13
click at [495, 306] on span "26" at bounding box center [499, 294] width 22 height 22
type input "[DATE]"
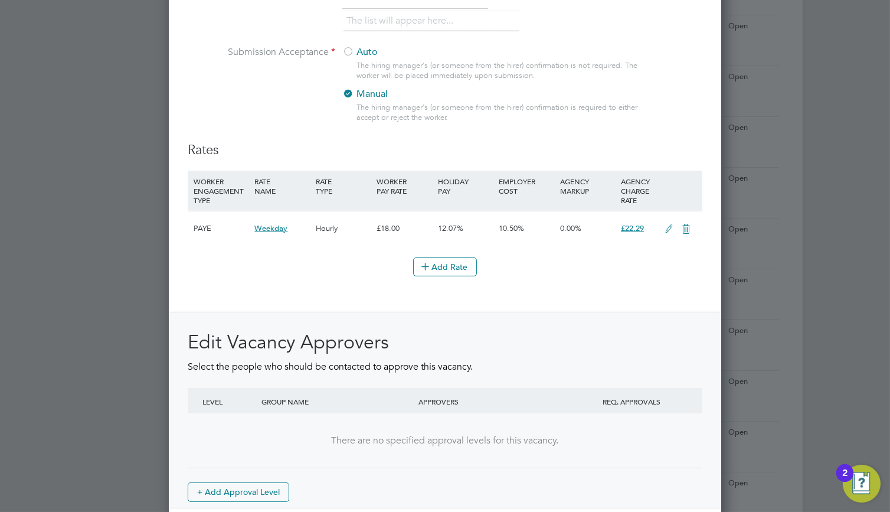
click at [667, 230] on icon at bounding box center [669, 228] width 15 height 9
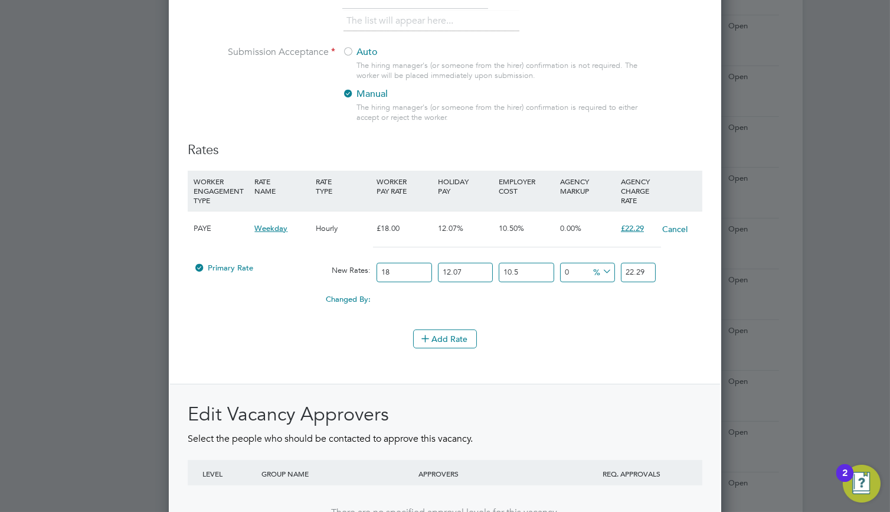
click at [407, 275] on input "18" at bounding box center [404, 272] width 55 height 19
type input "1"
type input "1.2383735"
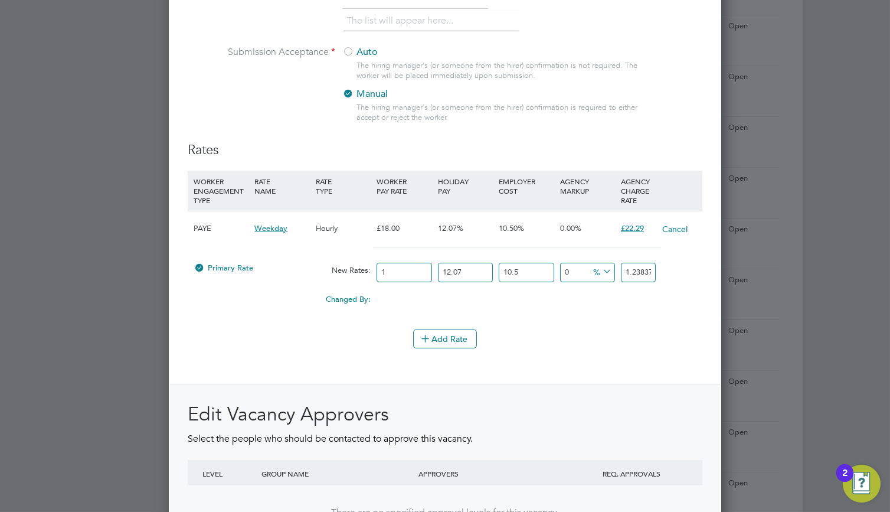
type input "12"
type input "14.860482"
type input "12.2"
type input "15.1081567"
type input "12.21"
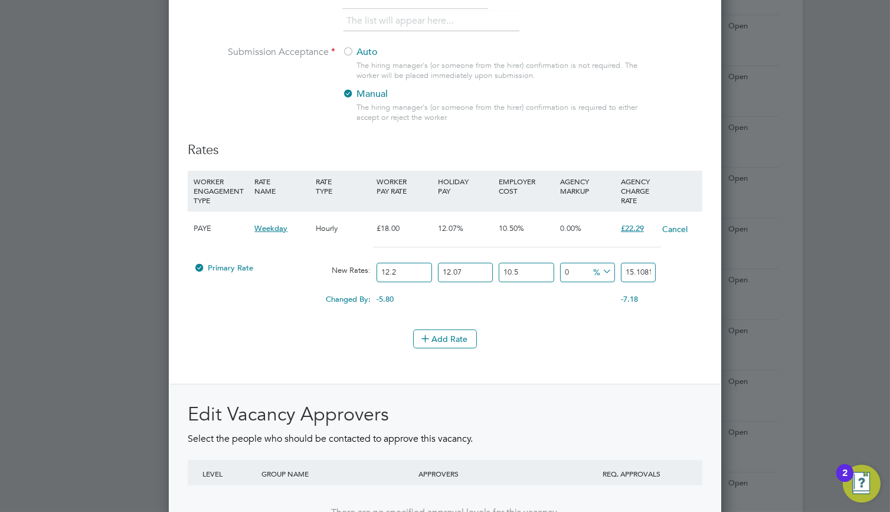
type input "15.120540435"
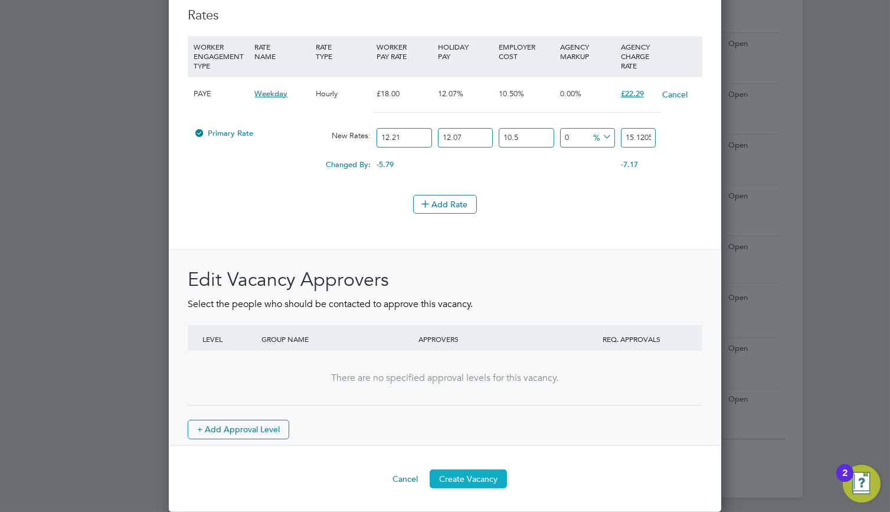
type input "12.21"
click at [490, 473] on button "Create Vacancy" at bounding box center [468, 478] width 77 height 19
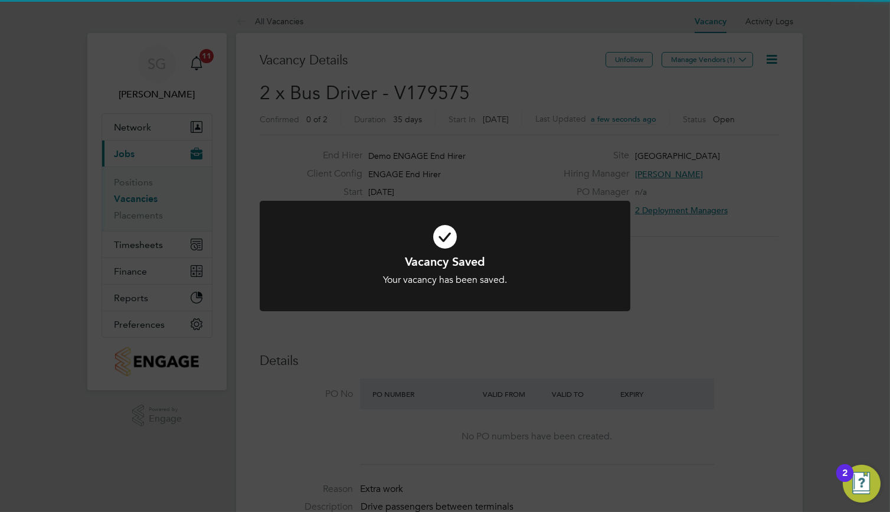
click at [537, 218] on icon at bounding box center [445, 237] width 307 height 46
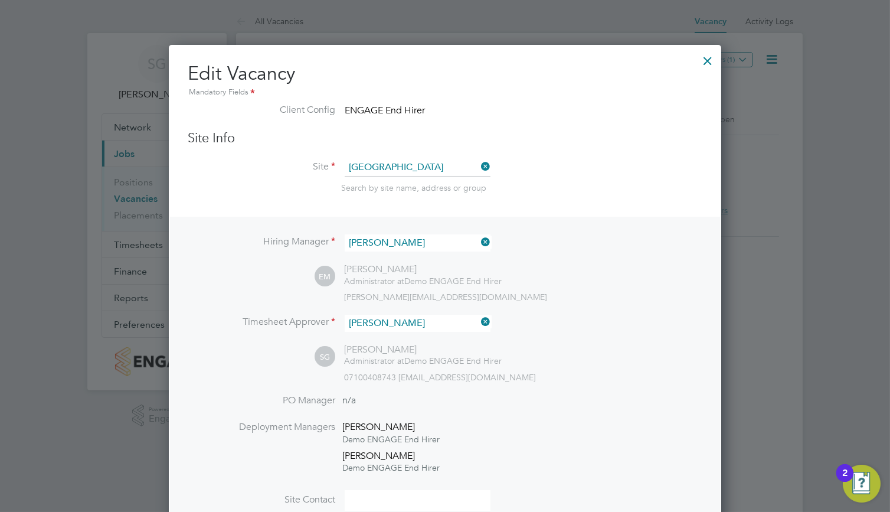
click at [696, 64] on h2 "Edit Vacancy Mandatory Fields" at bounding box center [445, 80] width 515 height 38
click at [705, 60] on div at bounding box center [707, 57] width 21 height 21
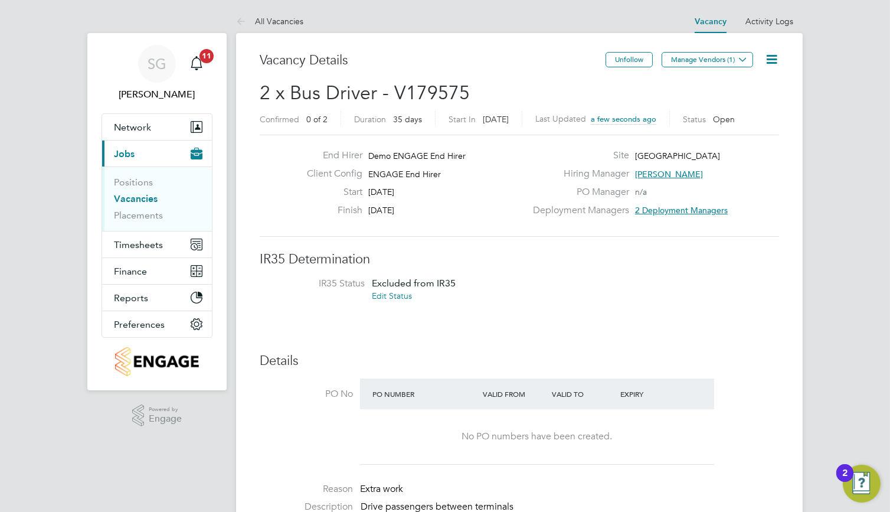
click at [146, 194] on link "Vacancies" at bounding box center [136, 198] width 44 height 11
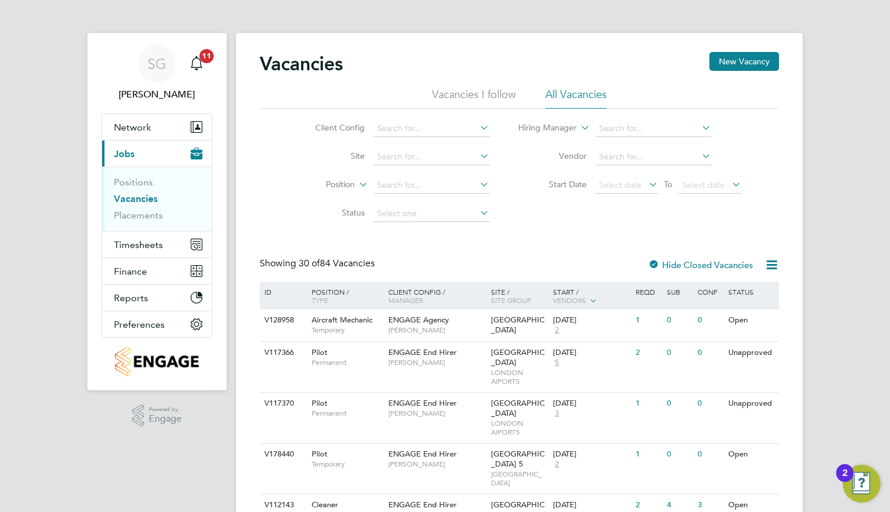
click at [394, 119] on li "Client Config" at bounding box center [394, 129] width 222 height 28
click at [418, 133] on input at bounding box center [432, 128] width 116 height 17
click at [429, 179] on li "ENGAGE End Hirer" at bounding box center [465, 176] width 184 height 16
type input "ENGAGE End Hirer"
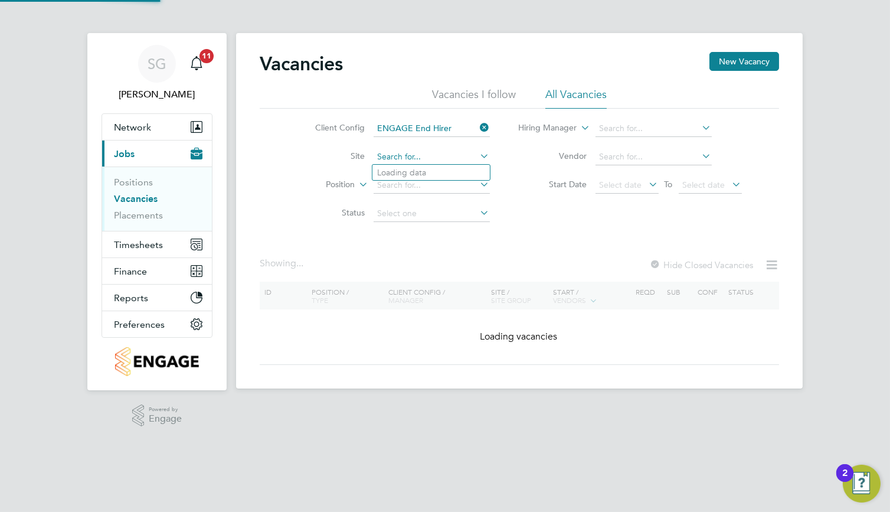
click at [430, 159] on input at bounding box center [432, 157] width 116 height 17
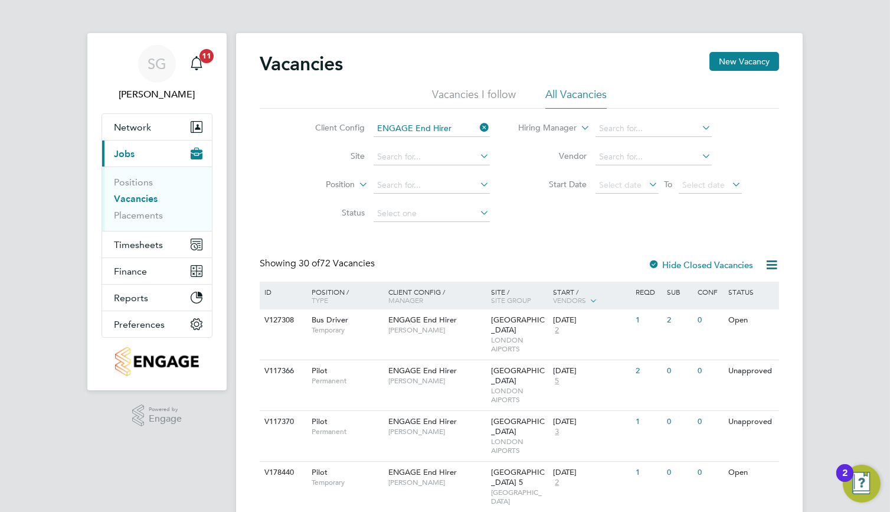
click at [519, 150] on li "Vendor" at bounding box center [631, 157] width 252 height 28
click at [421, 282] on li "Bus Driver" at bounding box center [431, 281] width 117 height 16
type input "Bus Driver"
click at [420, 322] on span "ENGAGE End Hirer" at bounding box center [422, 320] width 68 height 10
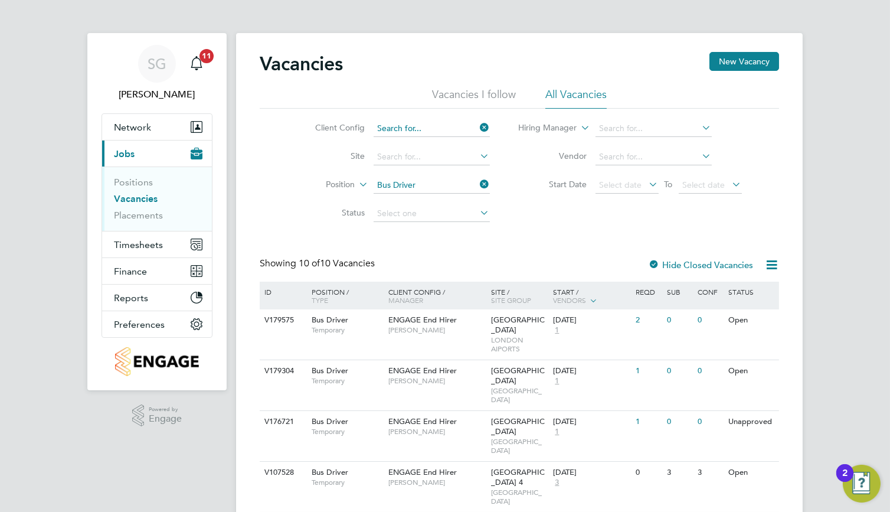
click at [467, 132] on input at bounding box center [432, 128] width 116 height 17
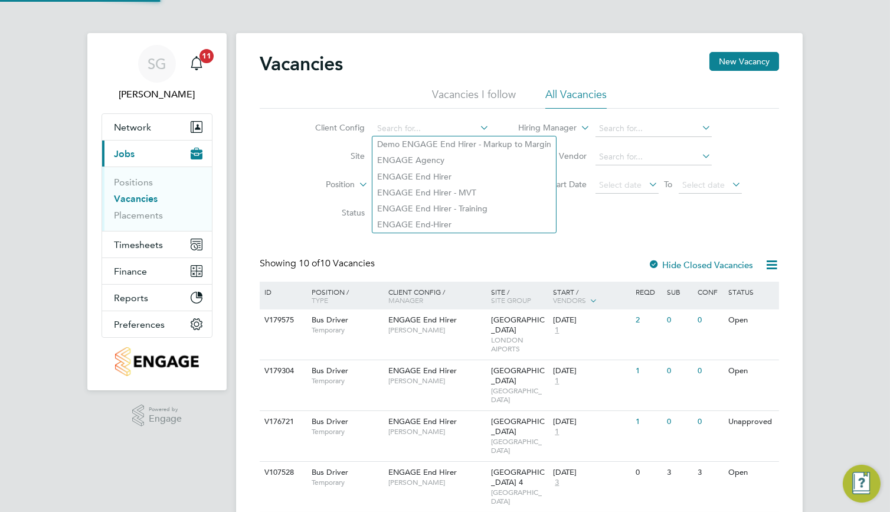
click at [561, 206] on div "Client Config Site Position Bus Driver Status Hiring Manager Vendor Start Date …" at bounding box center [520, 168] width 520 height 119
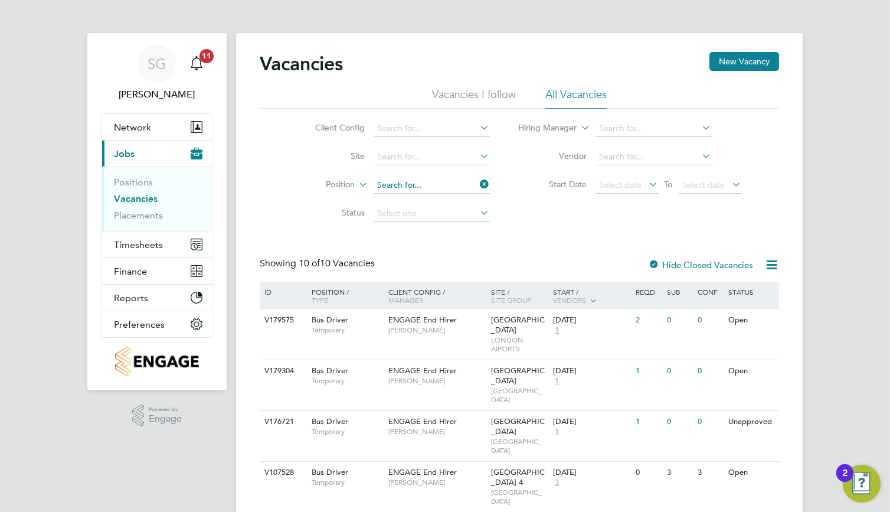
click at [457, 185] on input at bounding box center [432, 185] width 116 height 17
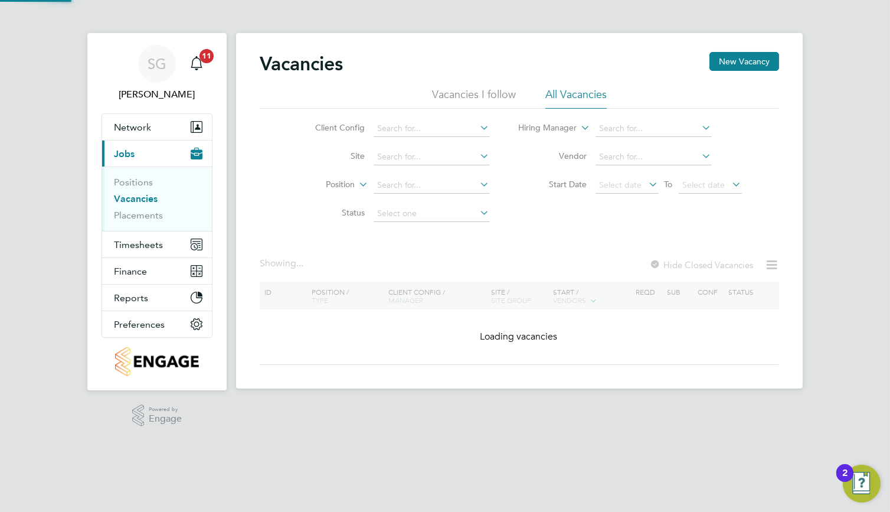
click at [514, 186] on li "Start Date Select date To Select date" at bounding box center [631, 185] width 252 height 28
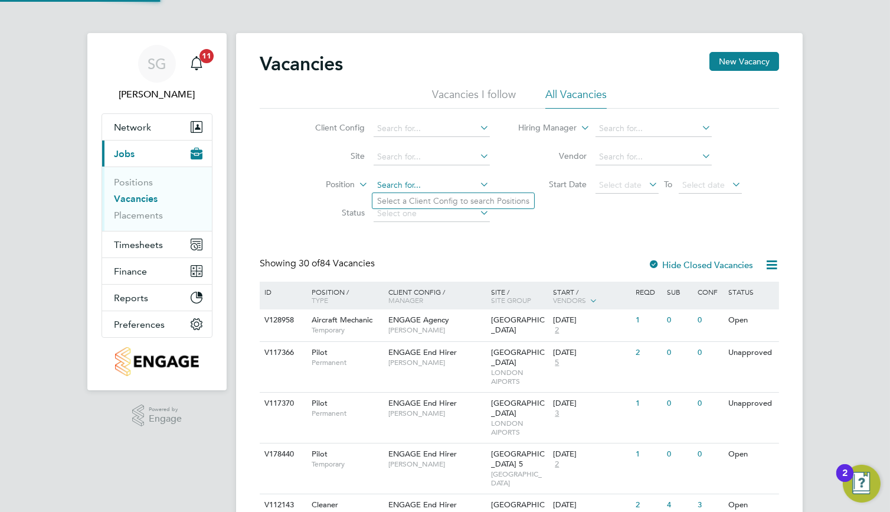
click at [462, 185] on input at bounding box center [432, 185] width 116 height 17
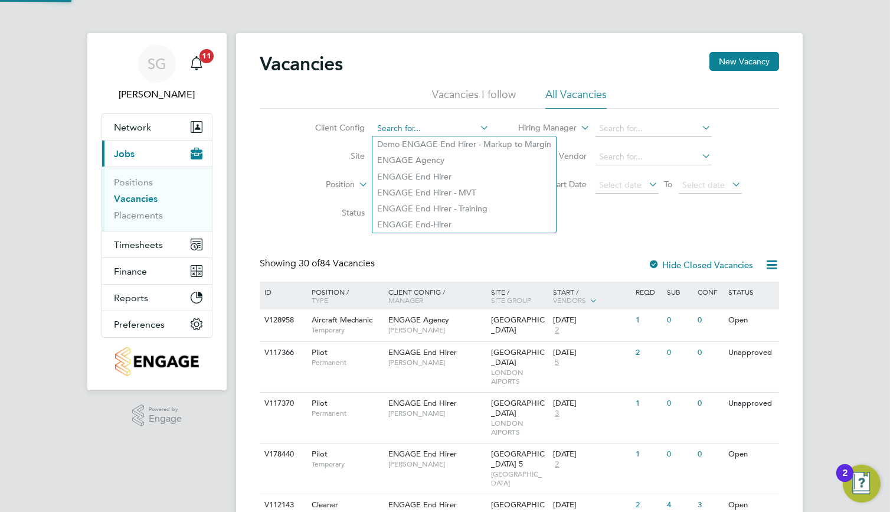
click at [422, 130] on input at bounding box center [432, 128] width 116 height 17
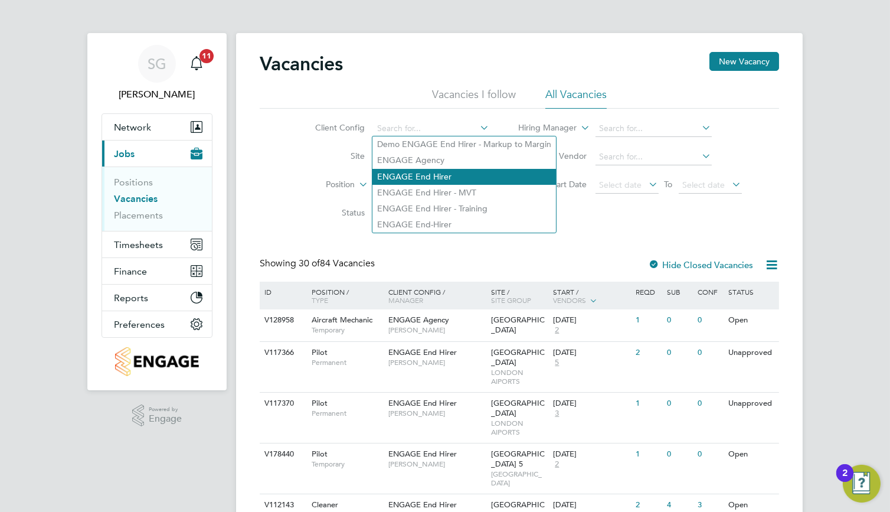
click at [427, 172] on li "ENGAGE End Hirer" at bounding box center [465, 177] width 184 height 16
type input "ENGAGE End Hirer"
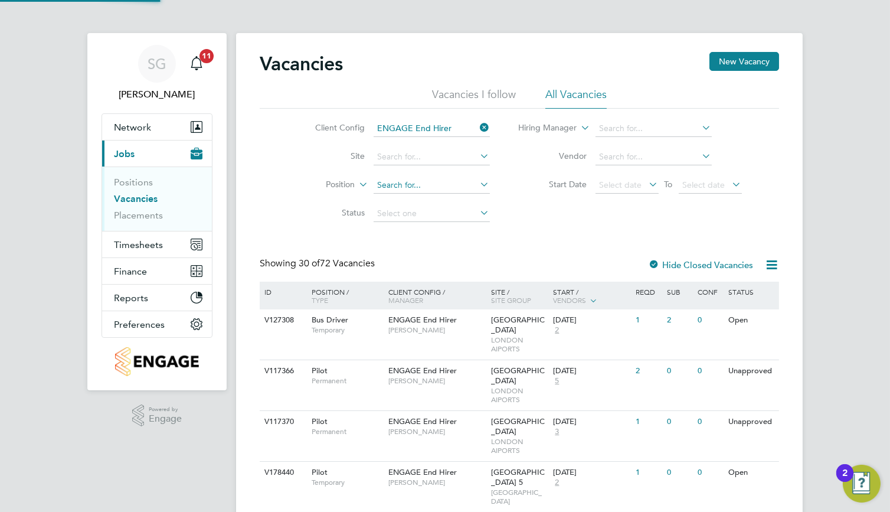
click at [420, 182] on input at bounding box center [432, 185] width 116 height 17
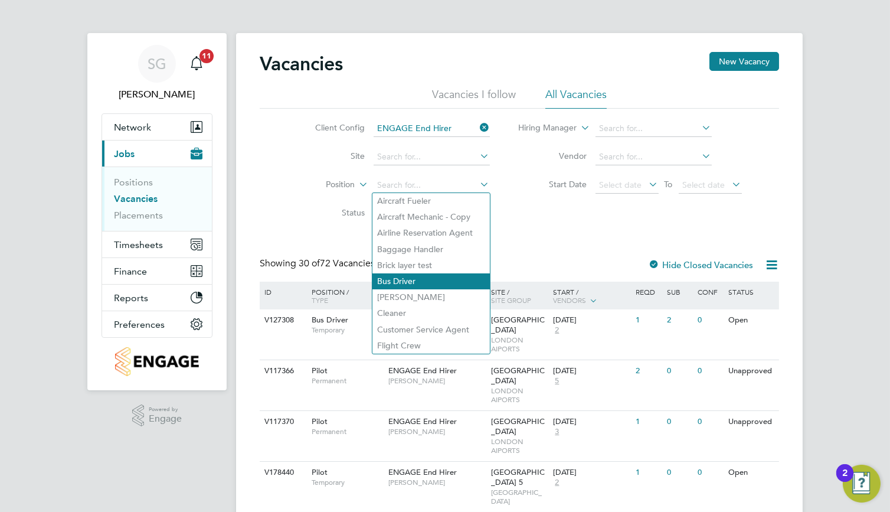
click at [424, 278] on li "Bus Driver" at bounding box center [431, 281] width 117 height 16
type input "Bus Driver"
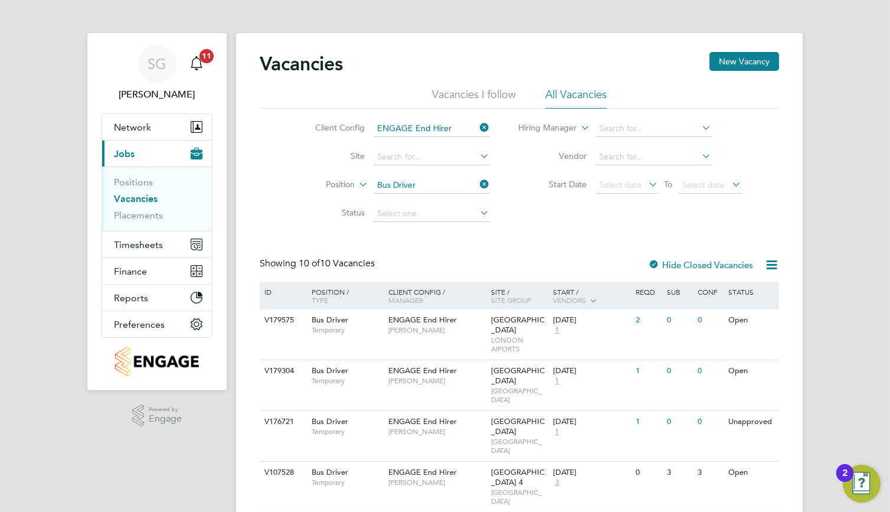
click at [478, 186] on icon at bounding box center [478, 184] width 0 height 17
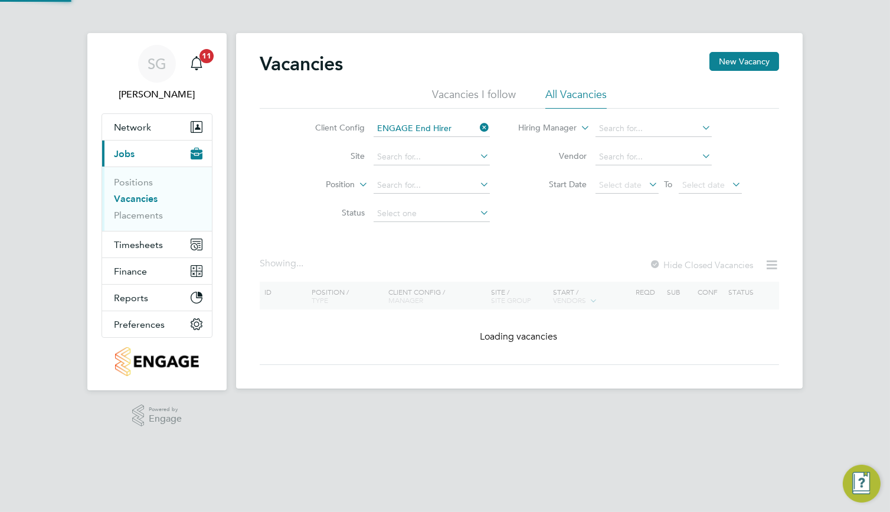
click at [478, 130] on icon at bounding box center [478, 127] width 0 height 17
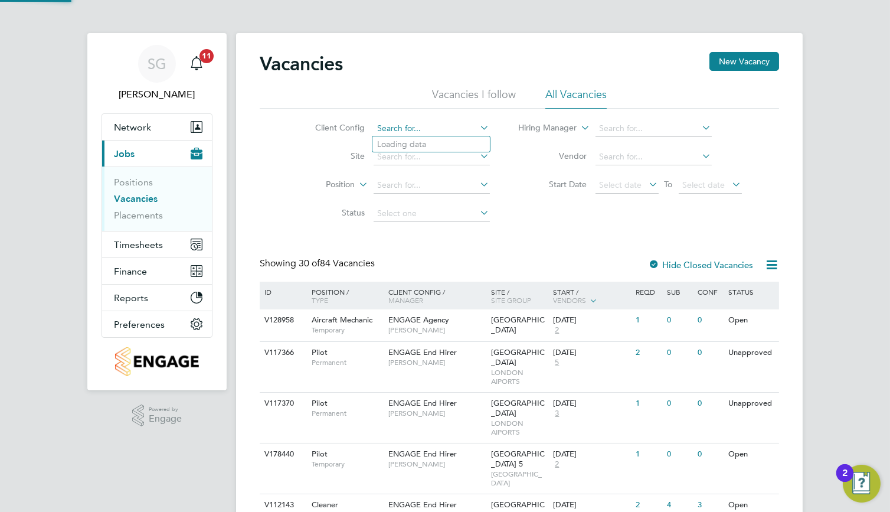
click at [440, 128] on input at bounding box center [432, 128] width 116 height 17
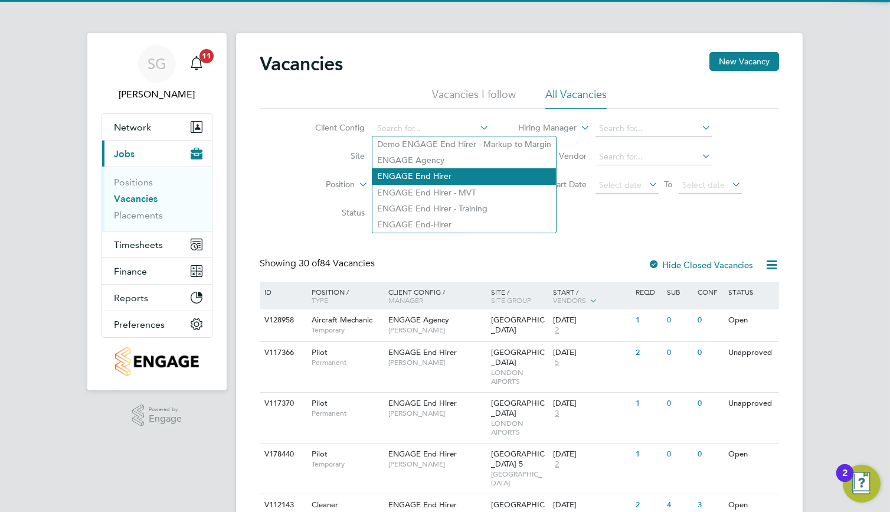
click at [444, 172] on li "ENGAGE End Hirer" at bounding box center [465, 176] width 184 height 16
type input "ENGAGE End Hirer"
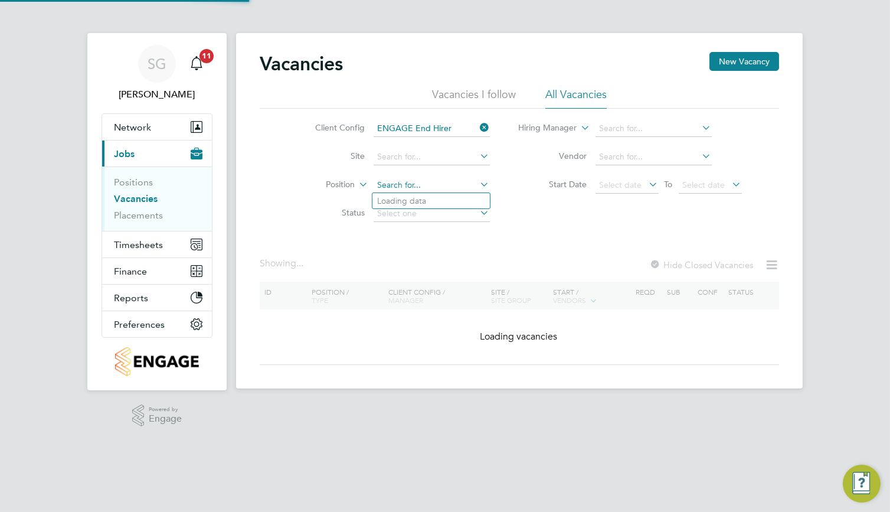
click at [429, 185] on input at bounding box center [432, 185] width 116 height 17
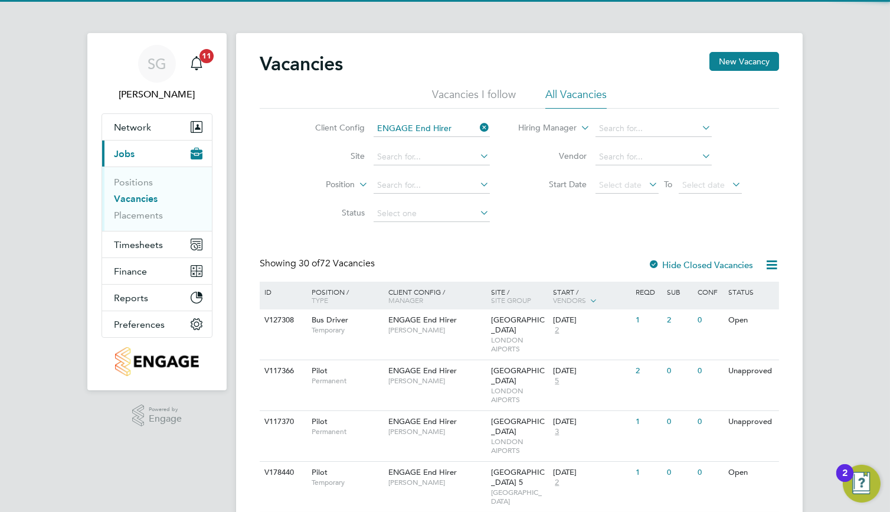
click at [417, 281] on li "Bus Driver" at bounding box center [431, 281] width 117 height 16
type input "Bus Driver"
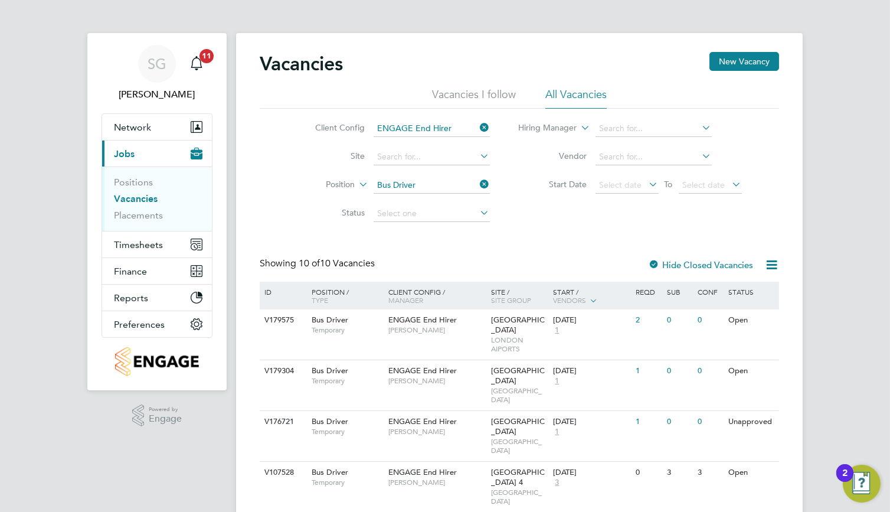
click at [478, 186] on icon at bounding box center [478, 184] width 0 height 17
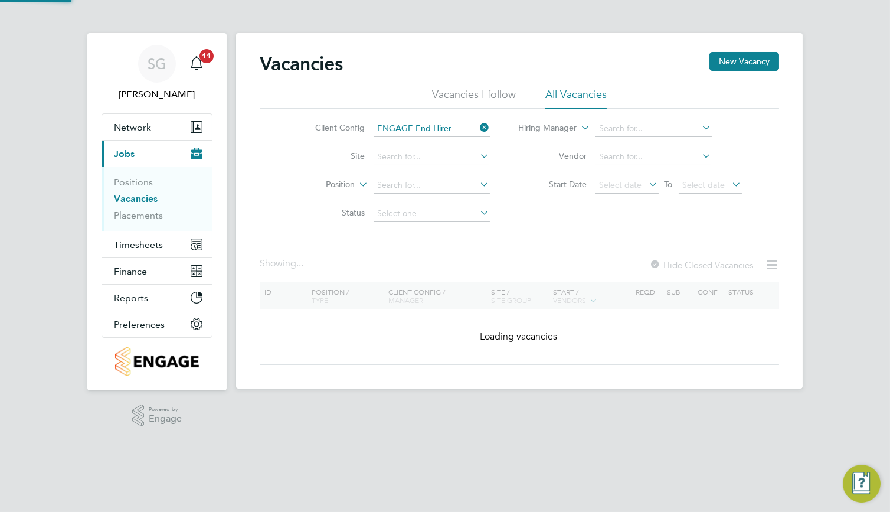
click at [488, 119] on li "Client Config ENGAGE End Hirer" at bounding box center [394, 129] width 222 height 28
click at [478, 128] on icon at bounding box center [478, 127] width 0 height 17
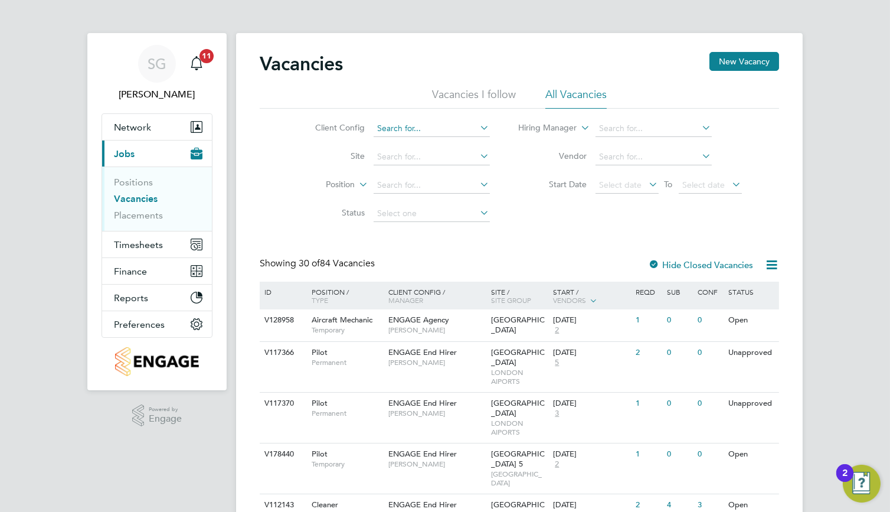
click at [432, 131] on input at bounding box center [432, 128] width 116 height 17
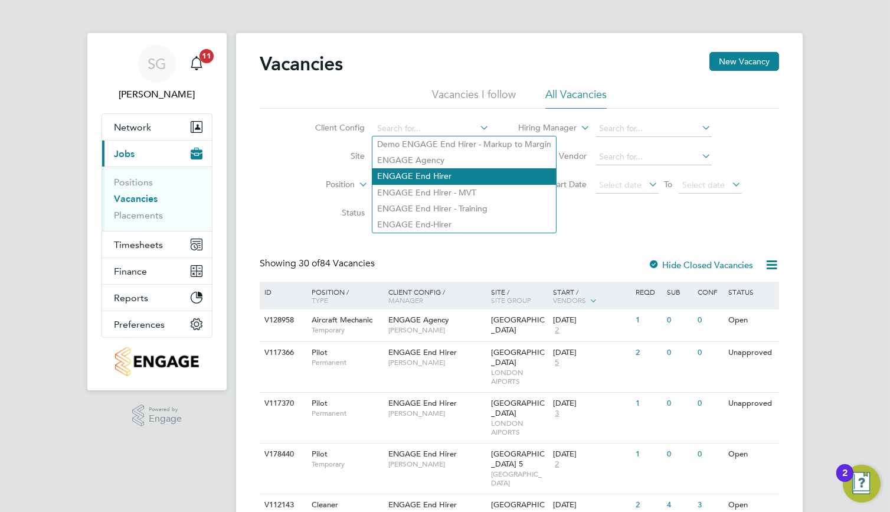
click at [434, 171] on li "ENGAGE End Hirer" at bounding box center [465, 176] width 184 height 16
type input "ENGAGE End Hirer"
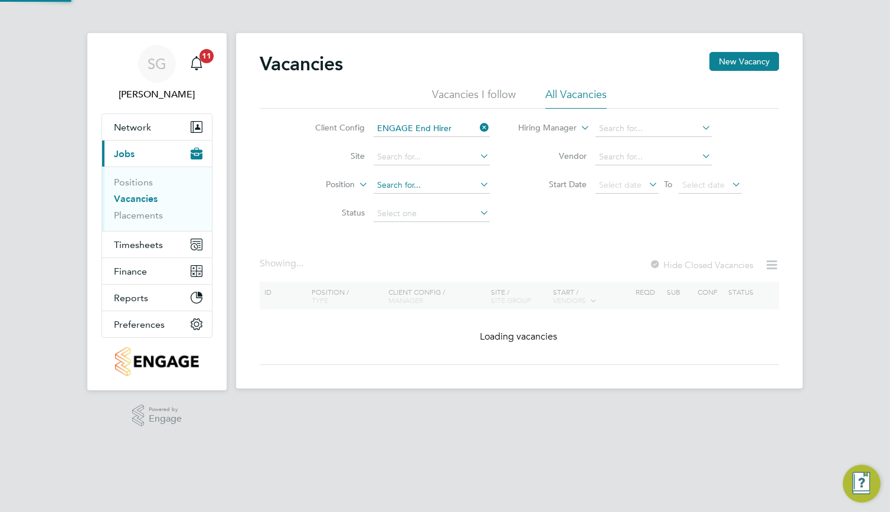
click at [423, 184] on input at bounding box center [432, 185] width 116 height 17
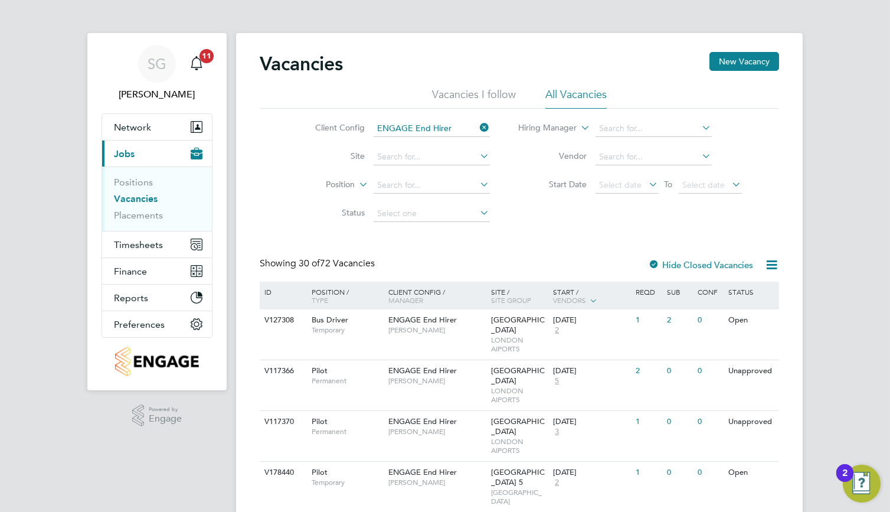
click at [413, 278] on li "Bus Driver" at bounding box center [431, 281] width 117 height 16
type input "Bus Driver"
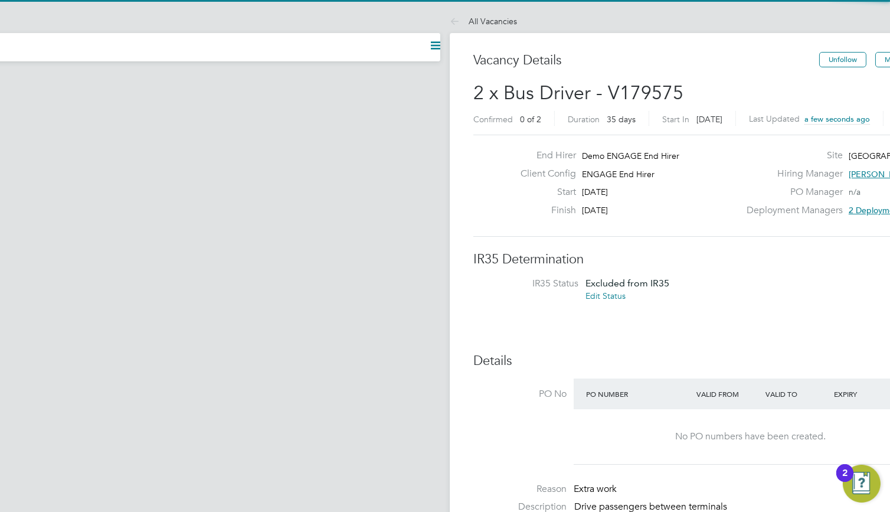
scroll to position [34, 82]
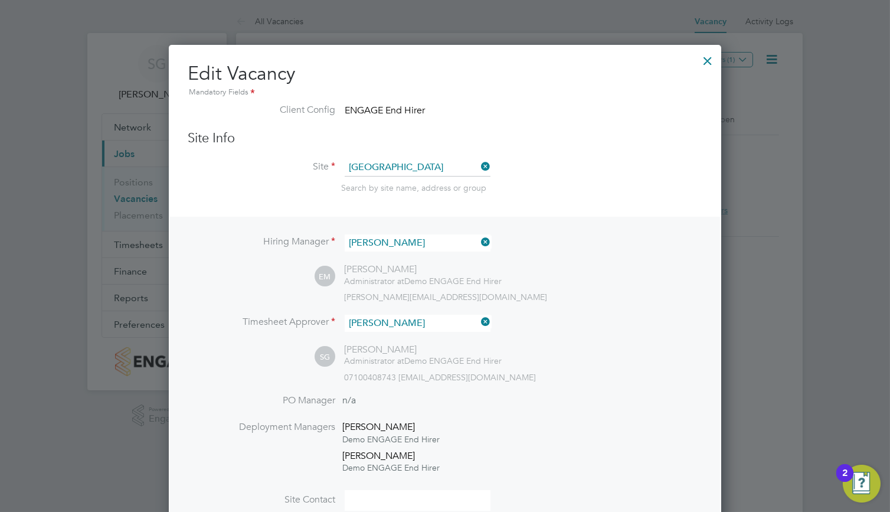
click at [698, 65] on div at bounding box center [707, 57] width 21 height 21
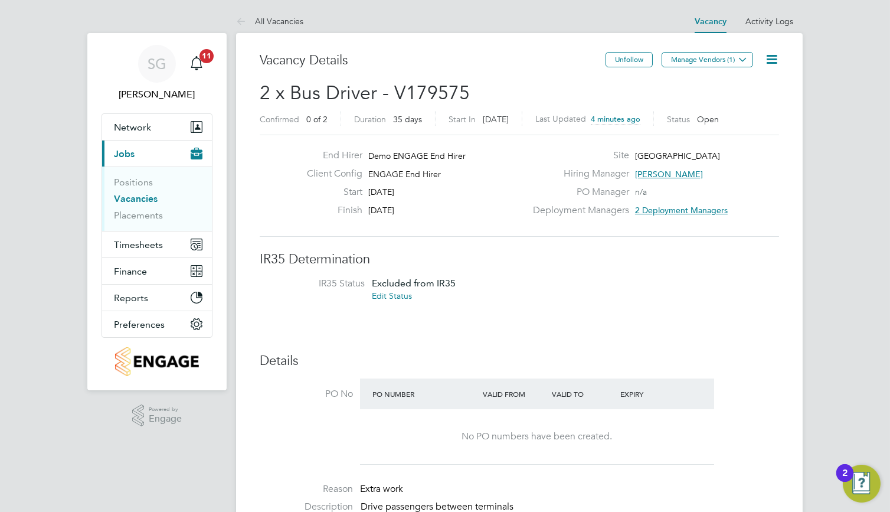
click at [769, 57] on icon at bounding box center [772, 59] width 15 height 15
click at [743, 84] on li "Edit Vacancy e" at bounding box center [742, 87] width 68 height 17
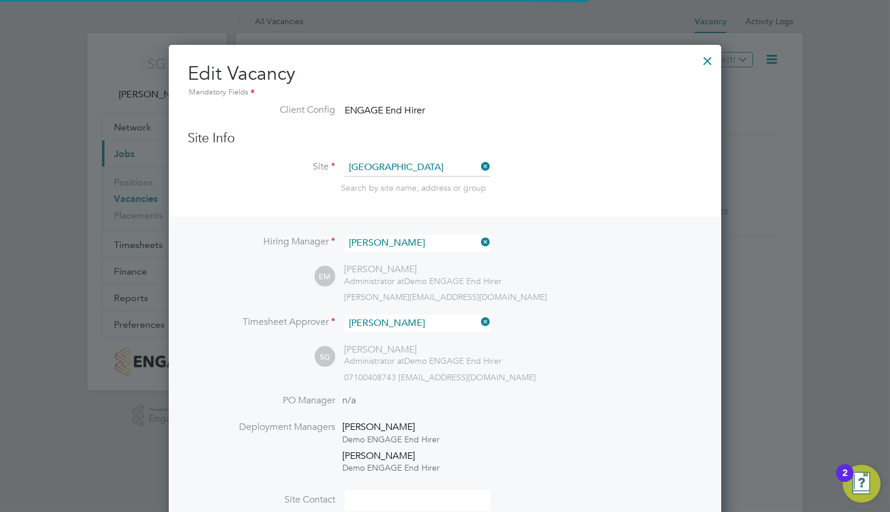
scroll to position [1568, 553]
click at [707, 63] on div at bounding box center [707, 57] width 21 height 21
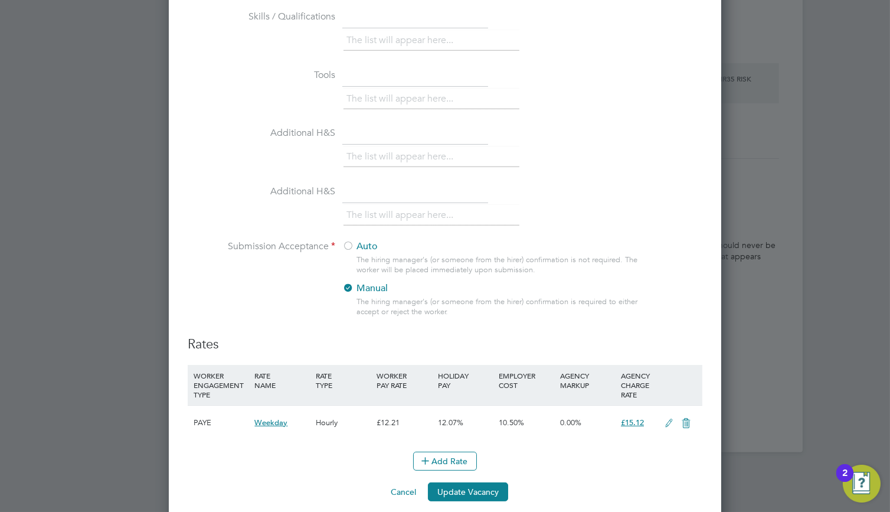
scroll to position [1100, 0]
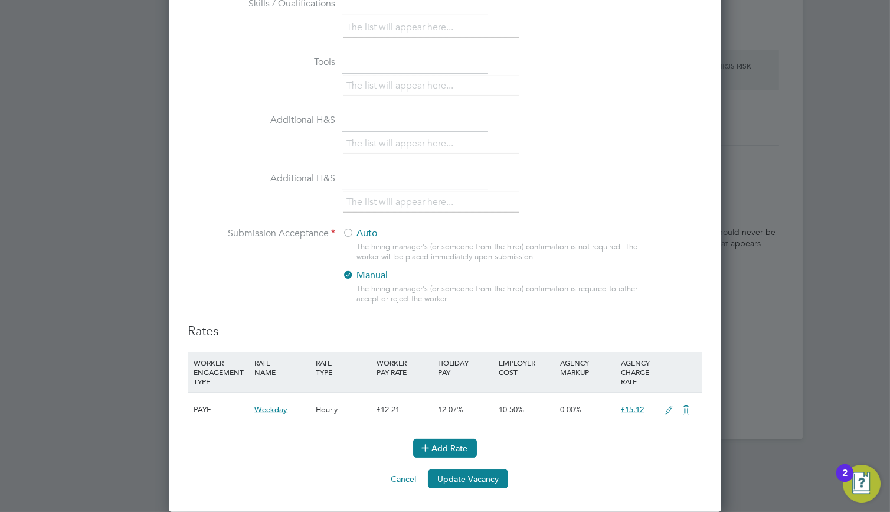
click at [456, 452] on button "Add Rate" at bounding box center [445, 448] width 64 height 19
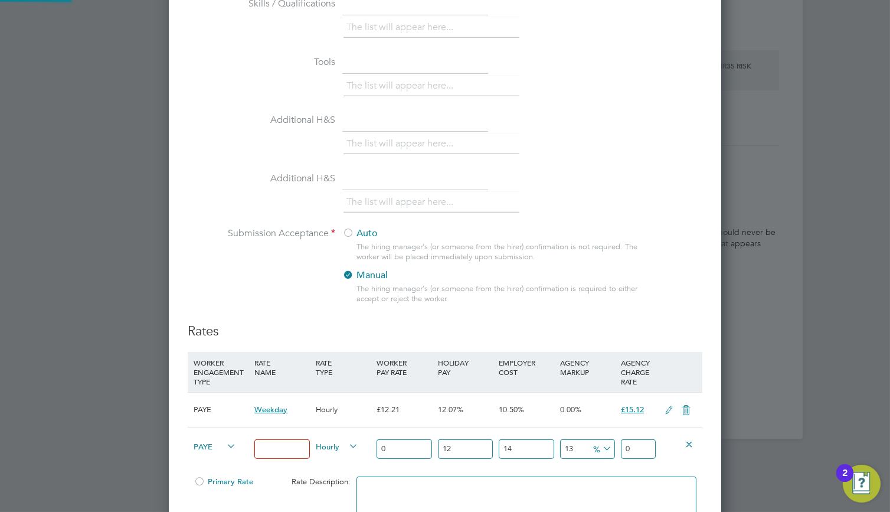
scroll to position [1216, 0]
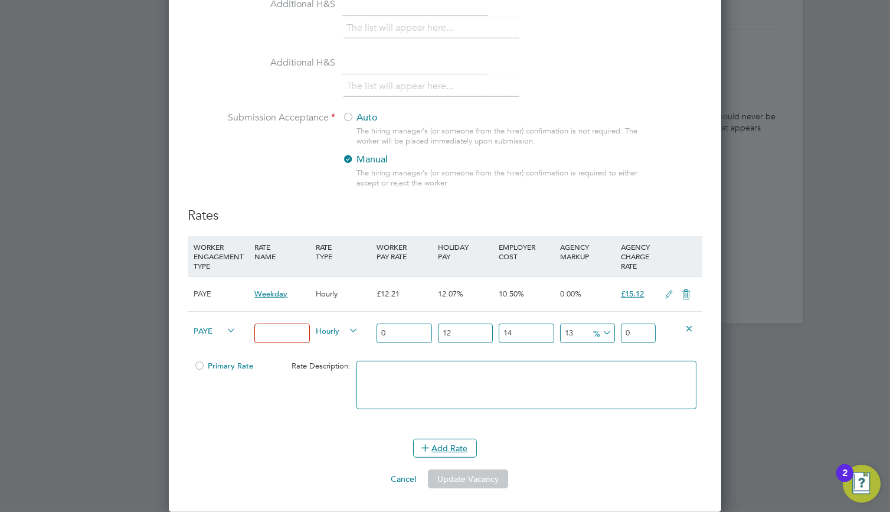
click at [219, 329] on span "PAYE" at bounding box center [215, 330] width 43 height 13
click at [235, 345] on li "PAYE" at bounding box center [248, 344] width 119 height 15
click at [279, 334] on input at bounding box center [281, 333] width 55 height 19
type input "Basic"
click at [280, 349] on div "Basic" at bounding box center [281, 333] width 61 height 43
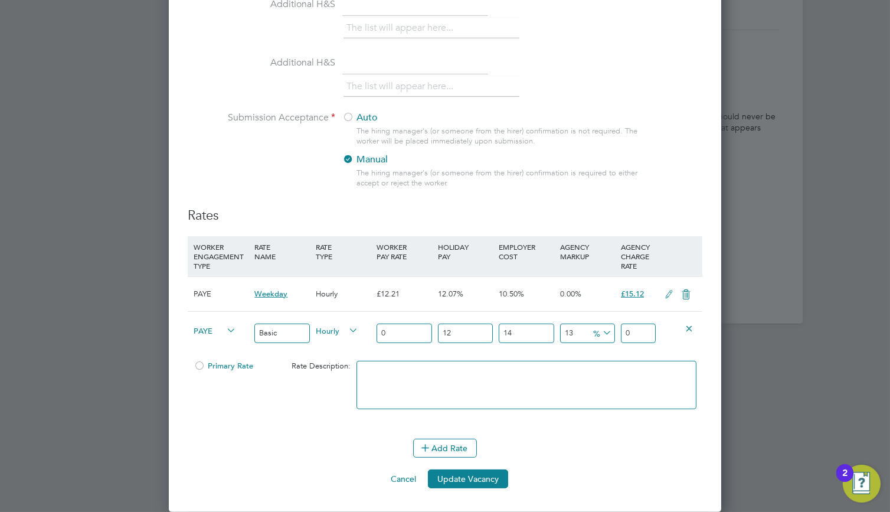
click at [280, 349] on div "Basic" at bounding box center [281, 333] width 61 height 43
click at [402, 473] on button "Cancel" at bounding box center [403, 478] width 44 height 19
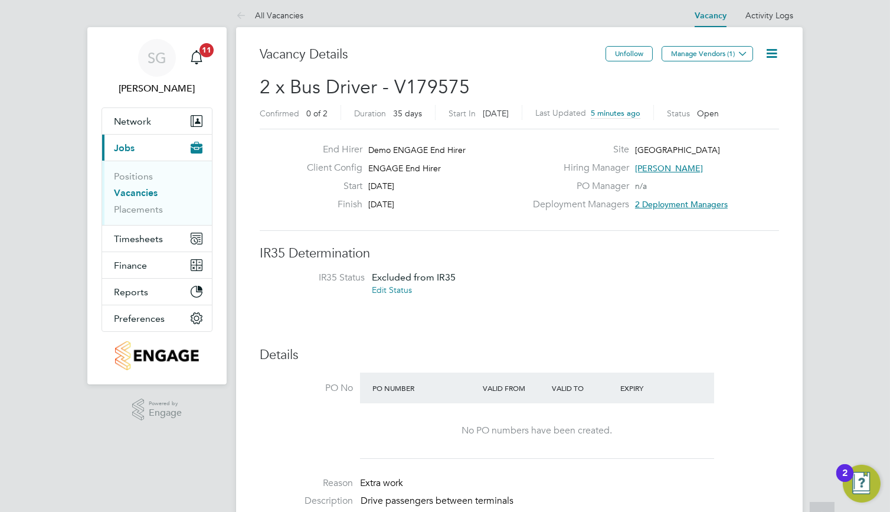
scroll to position [0, 0]
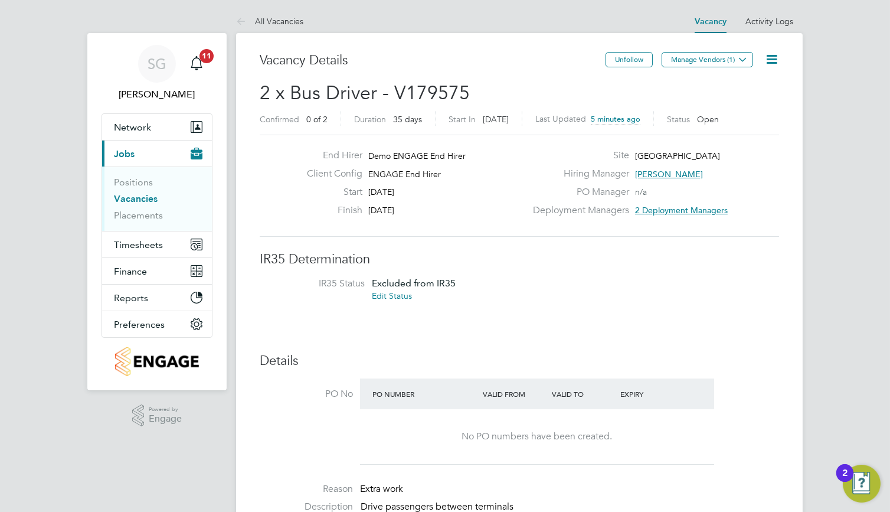
click at [773, 59] on icon at bounding box center [772, 59] width 15 height 15
click at [743, 86] on li "Edit Vacancy e" at bounding box center [742, 87] width 68 height 17
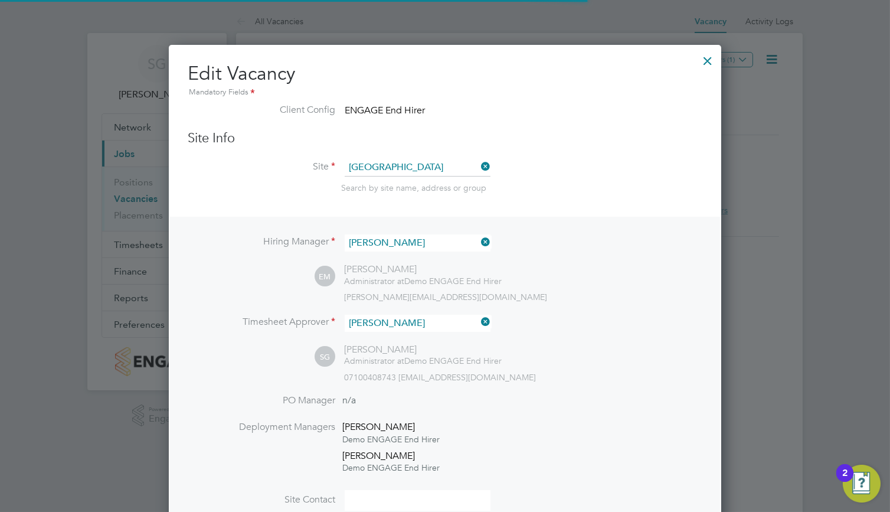
scroll to position [1568, 553]
click at [709, 63] on div at bounding box center [707, 57] width 21 height 21
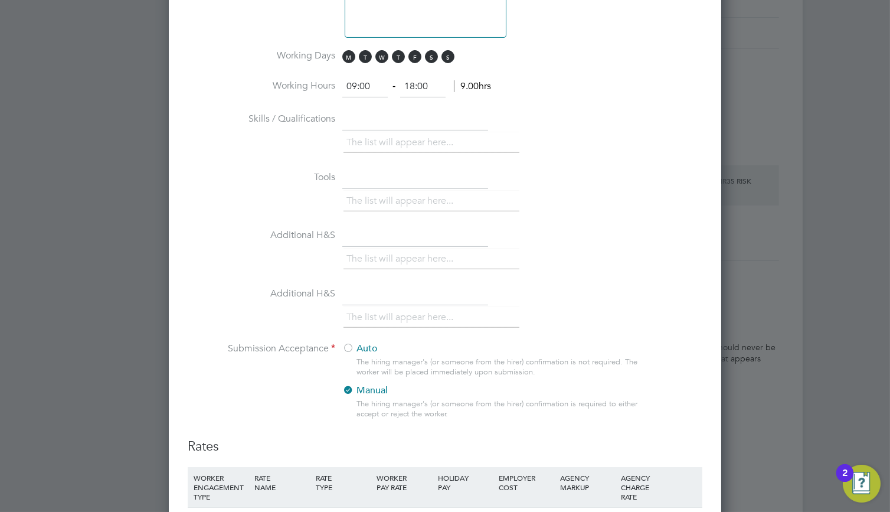
scroll to position [1100, 0]
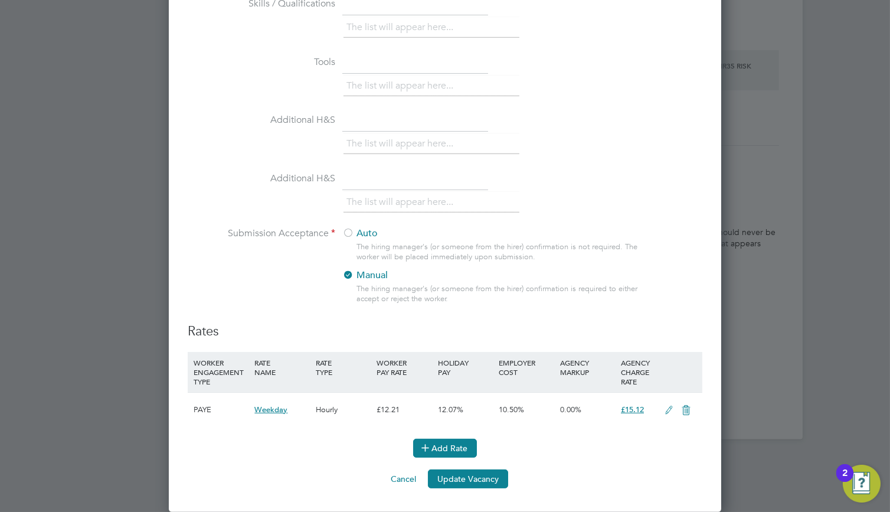
click at [472, 445] on button "Add Rate" at bounding box center [445, 448] width 64 height 19
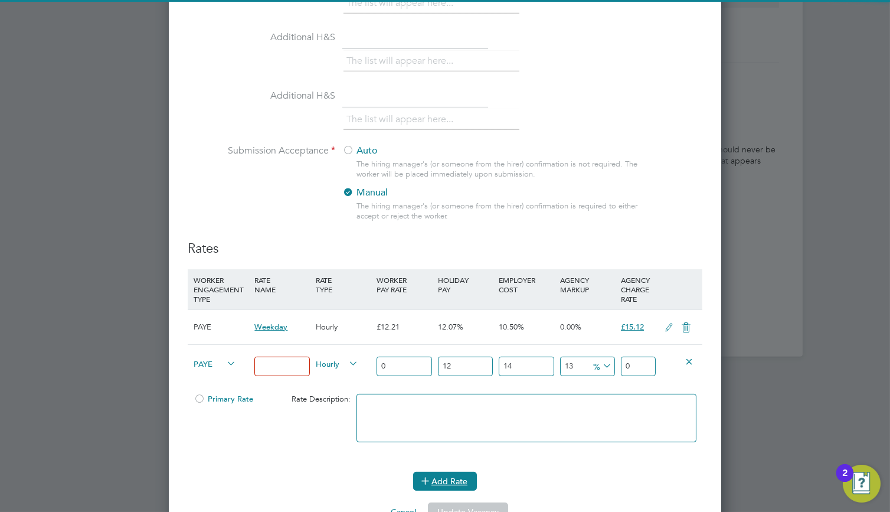
scroll to position [1216, 0]
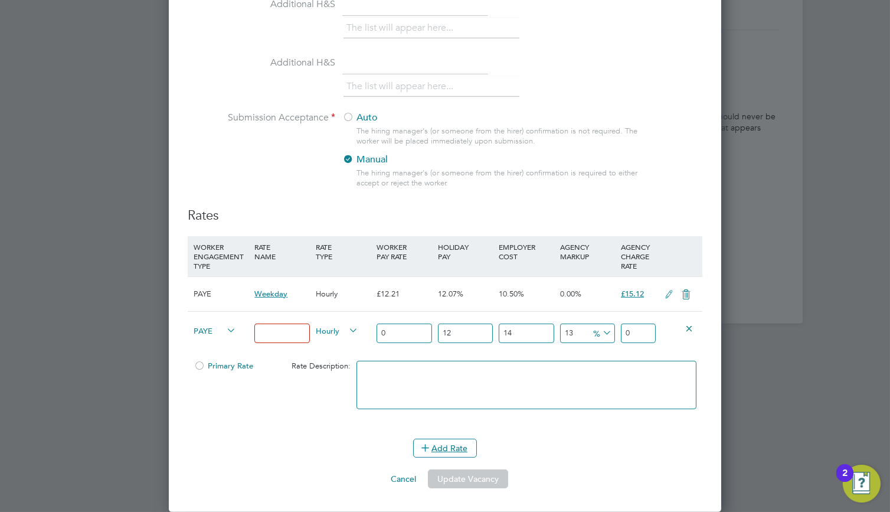
click at [218, 326] on span "PAYE" at bounding box center [215, 330] width 43 height 13
click at [231, 344] on li "PAYE" at bounding box center [248, 344] width 119 height 15
click at [278, 331] on input at bounding box center [281, 333] width 55 height 19
type input "Basic"
click at [279, 351] on div "Basic" at bounding box center [281, 333] width 61 height 43
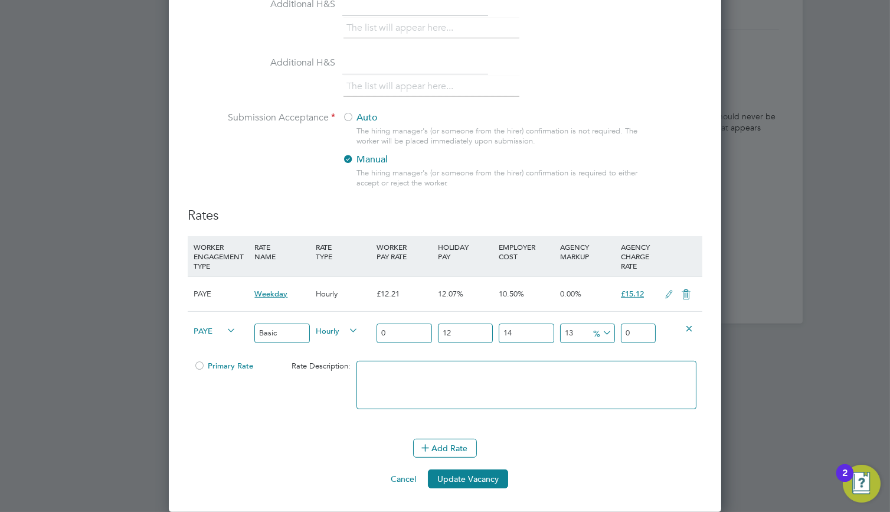
click at [340, 327] on span "Hourly" at bounding box center [337, 330] width 43 height 13
click at [347, 390] on div "Primary Rate Rate Description:" at bounding box center [445, 391] width 515 height 72
click at [399, 334] on input "0" at bounding box center [404, 333] width 55 height 19
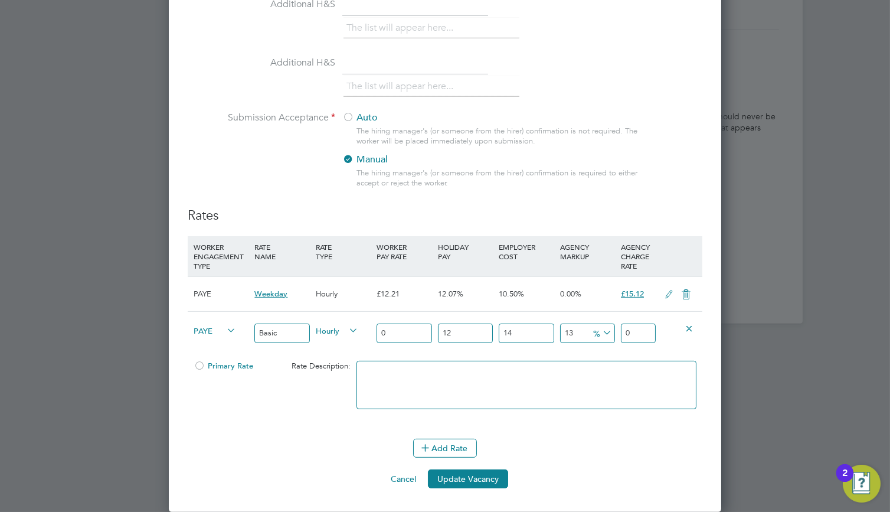
type input "1"
type input "1.442784"
type input "14"
type input "20.198976"
type input "14"
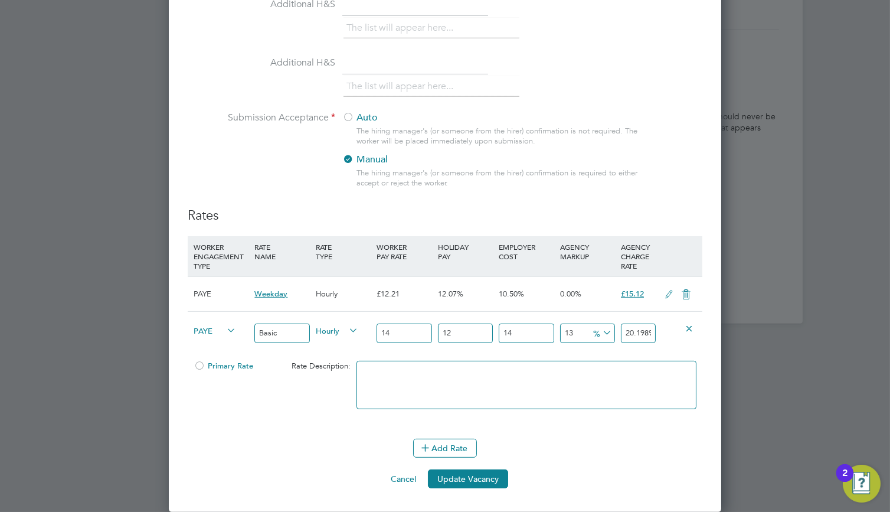
click at [396, 348] on div "14" at bounding box center [404, 333] width 61 height 43
click at [578, 331] on input "13" at bounding box center [587, 333] width 55 height 19
type input "1"
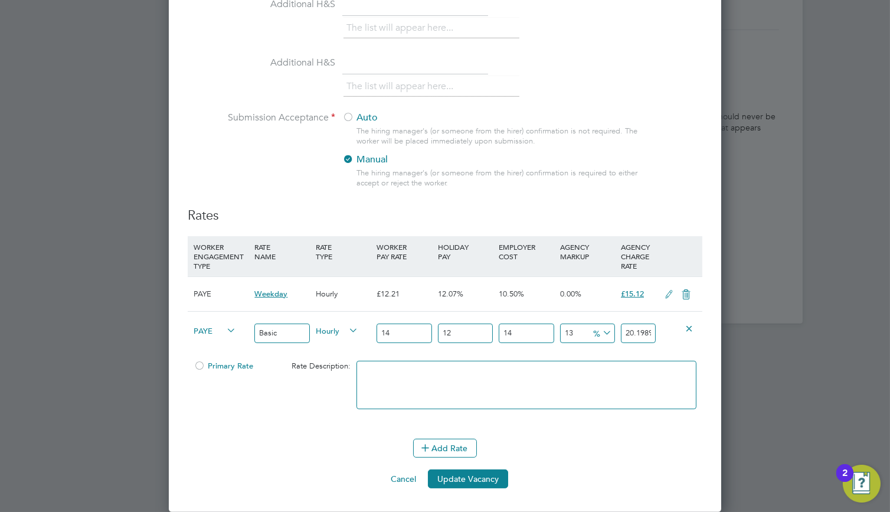
type input "18.053952"
type input "14"
type input "20.377728"
type input "14"
click at [579, 348] on div "14 2.502528 %" at bounding box center [587, 333] width 61 height 43
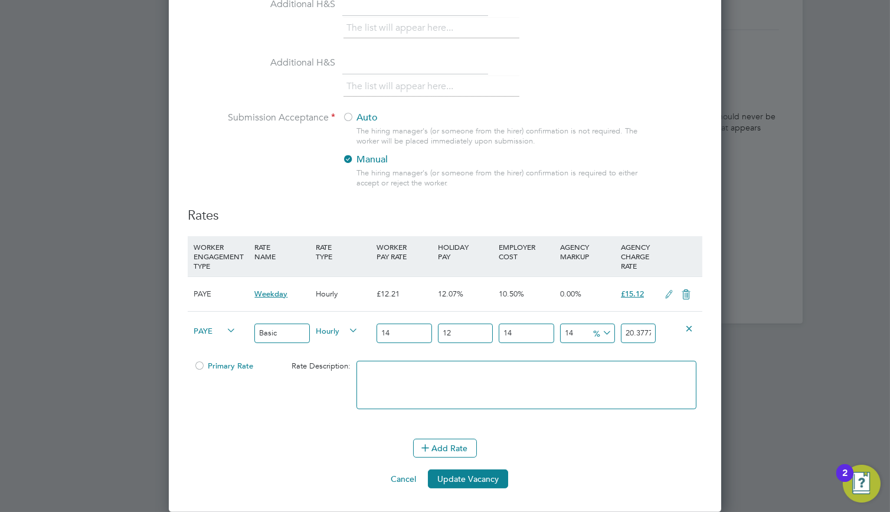
click at [600, 334] on icon at bounding box center [600, 333] width 0 height 17
click at [632, 344] on div "20.377728" at bounding box center [638, 333] width 41 height 43
click at [553, 370] on textarea at bounding box center [527, 385] width 340 height 48
paste textarea "Only used for standard workers"
type textarea "Only used for standard workers"
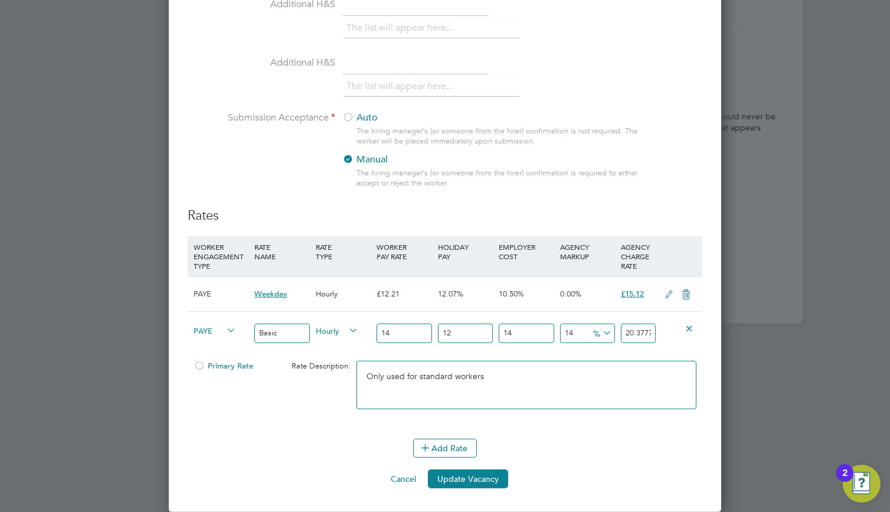
click at [550, 424] on div "Only used for standard workers" at bounding box center [527, 391] width 346 height 72
